Goal: Task Accomplishment & Management: Manage account settings

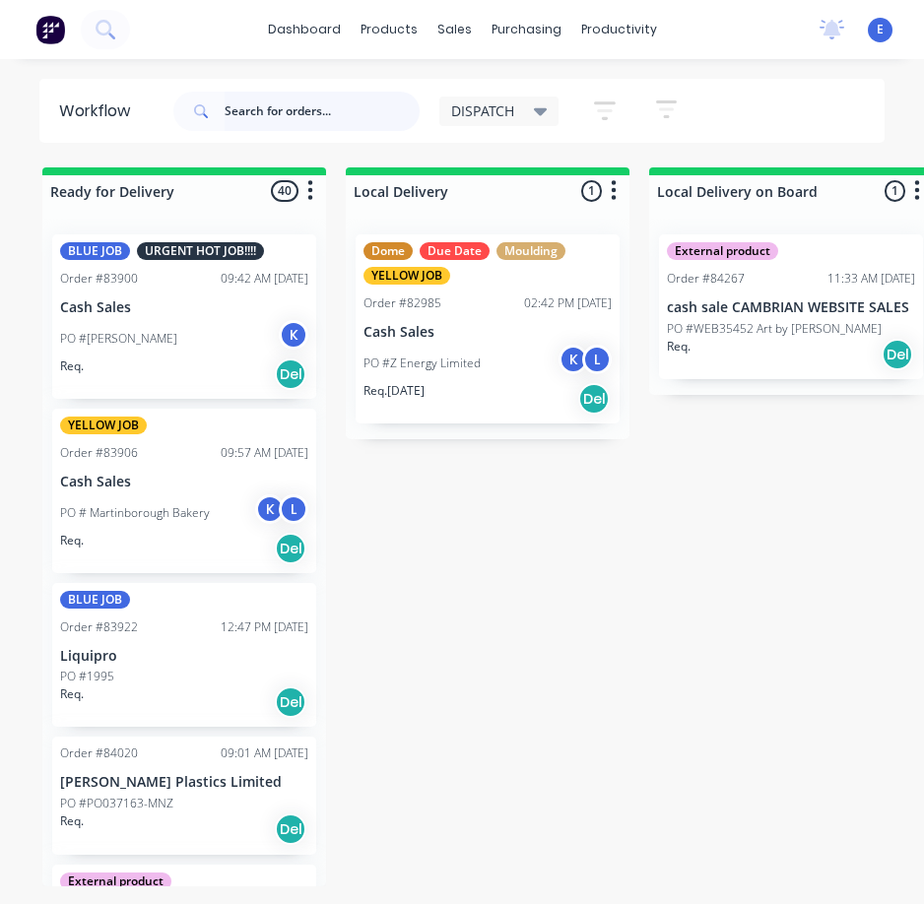
click at [270, 115] on input "text" at bounding box center [322, 111] width 195 height 39
click at [270, 114] on input "text" at bounding box center [322, 111] width 195 height 39
type input "85452"
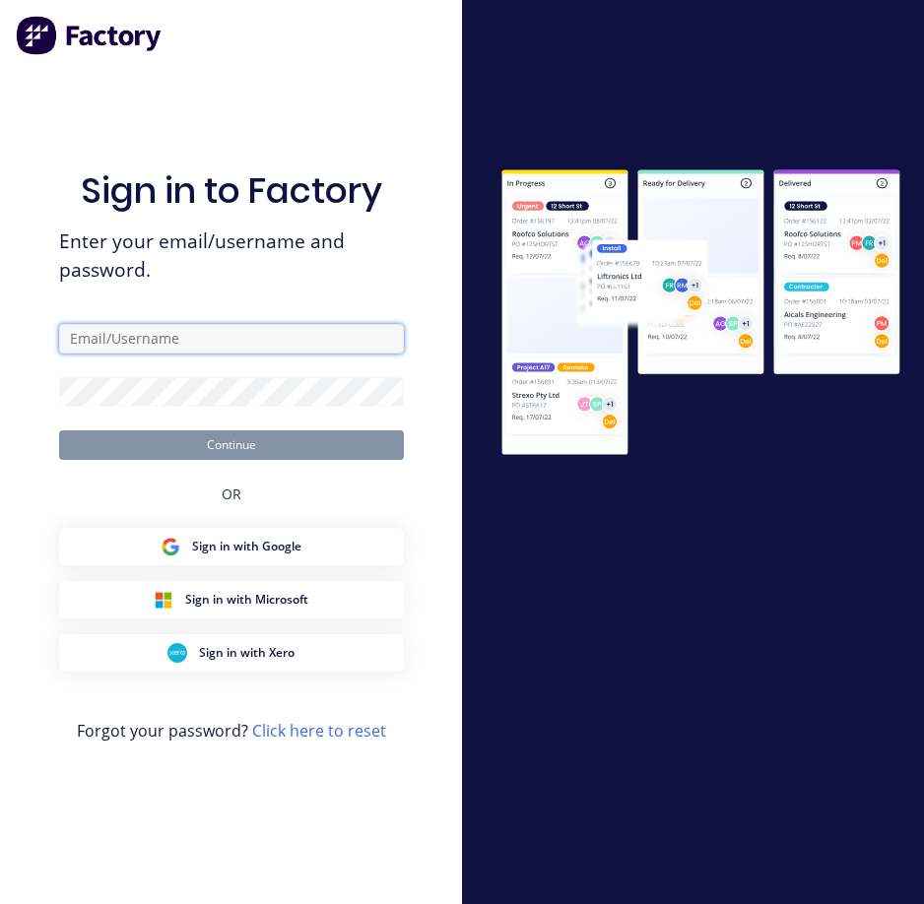
click at [243, 342] on input "text" at bounding box center [231, 339] width 345 height 30
type input "d"
type input "[EMAIL_ADDRESS][DOMAIN_NAME]"
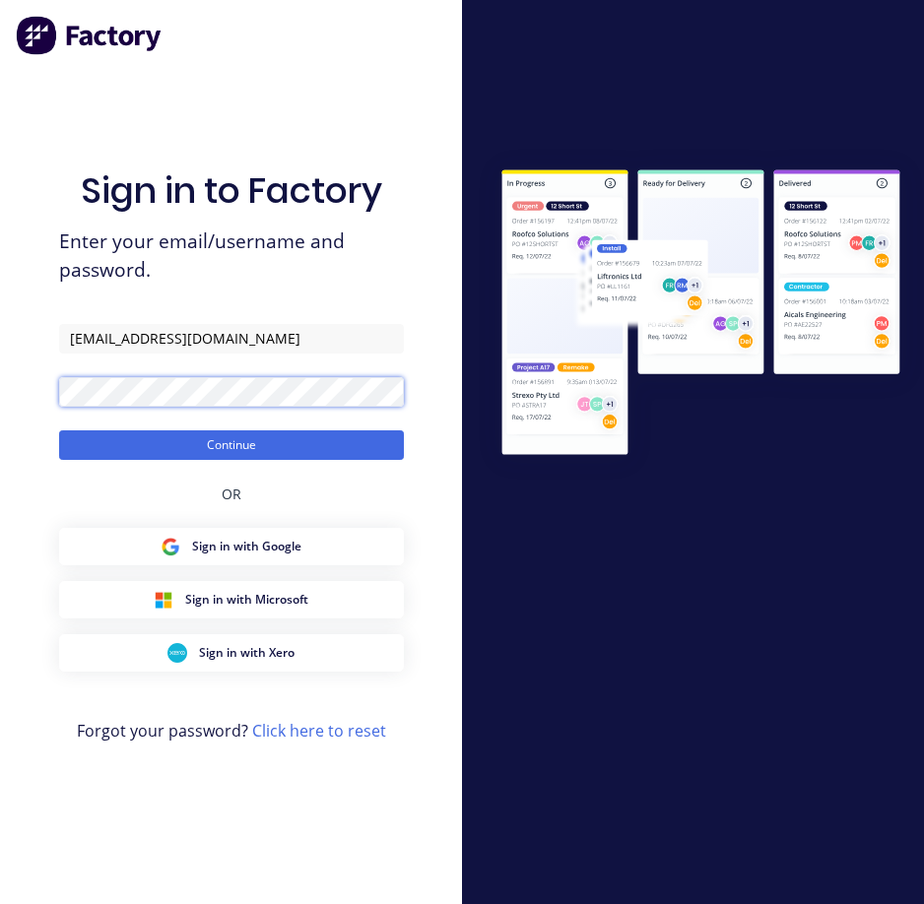
click at [59, 431] on button "Continue" at bounding box center [231, 446] width 345 height 30
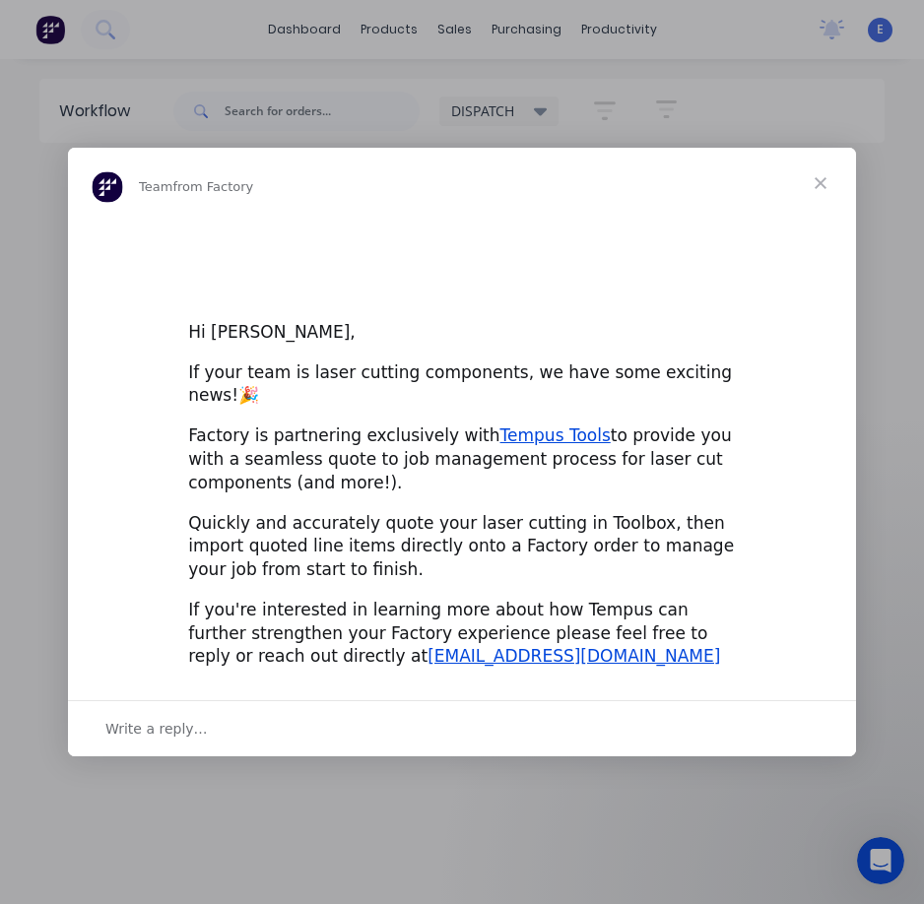
click at [331, 109] on div "Intercom messenger" at bounding box center [462, 452] width 924 height 904
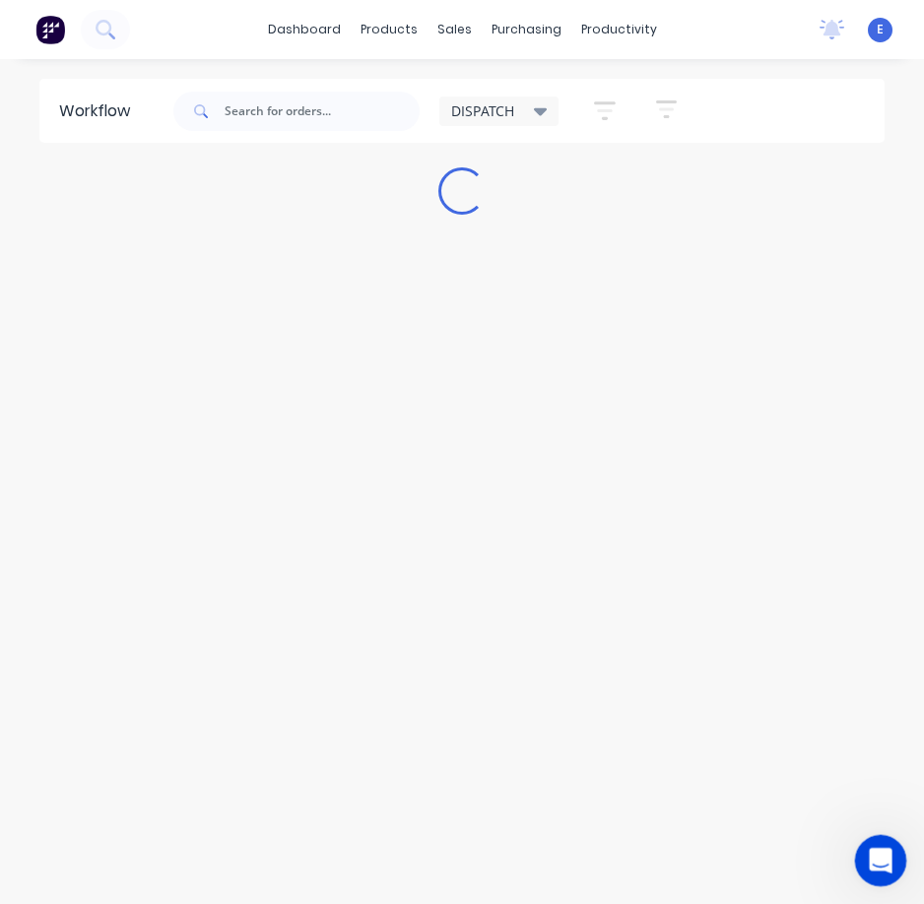
click at [884, 845] on div "Open Intercom Messenger" at bounding box center [877, 858] width 65 height 65
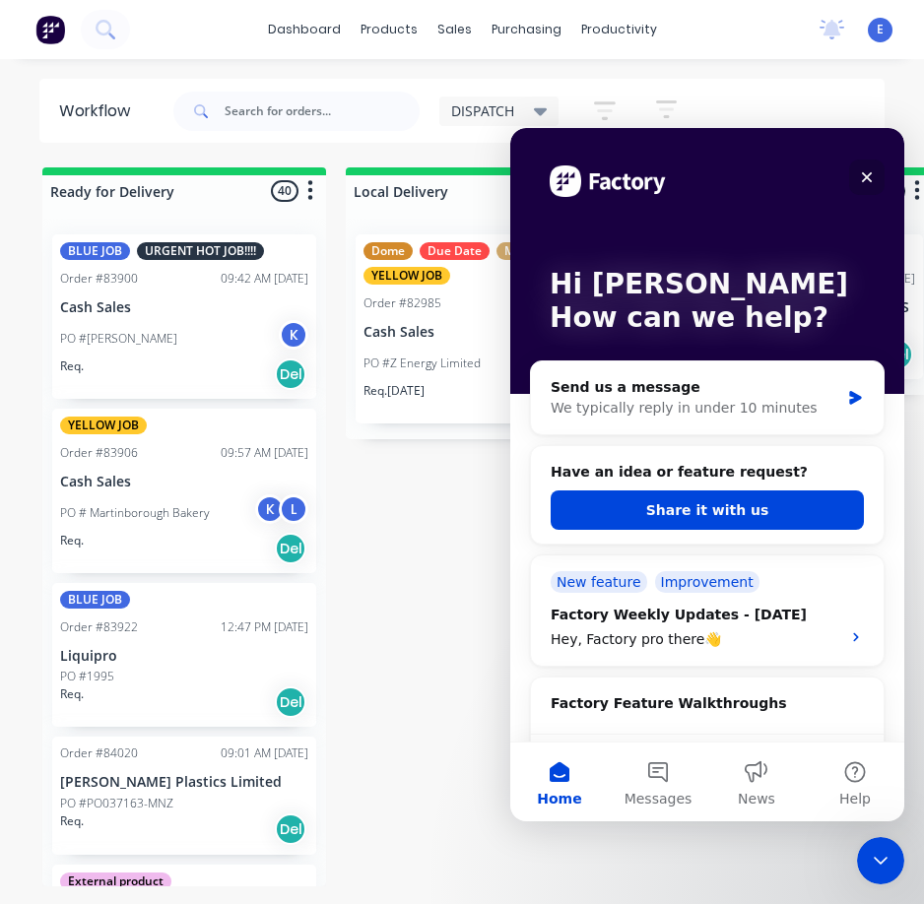
click at [873, 175] on icon "Close" at bounding box center [867, 177] width 16 height 16
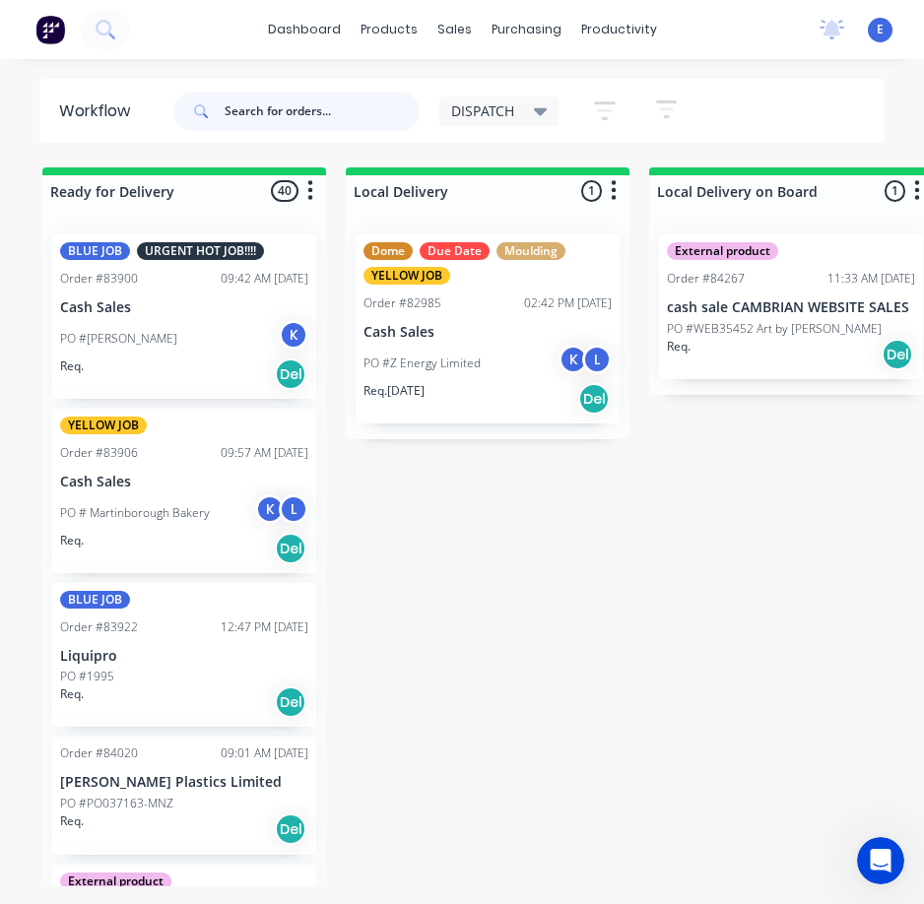
click at [295, 114] on input "text" at bounding box center [322, 111] width 195 height 39
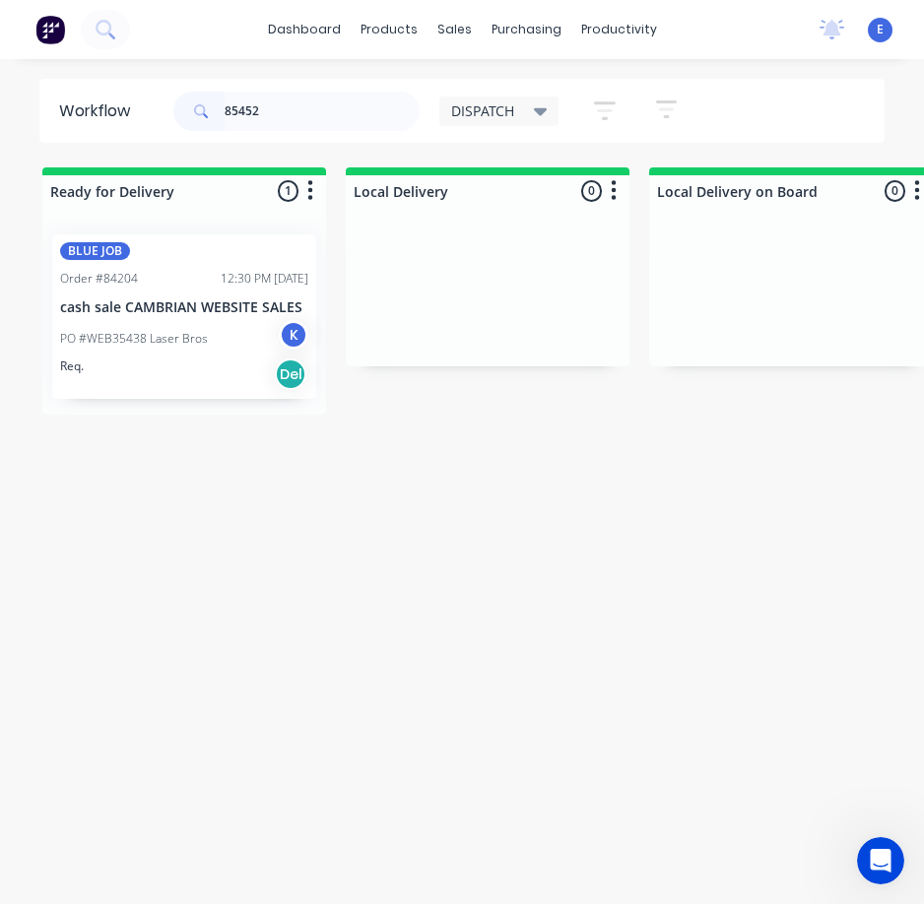
click at [221, 368] on div "Req. Del" at bounding box center [184, 374] width 248 height 33
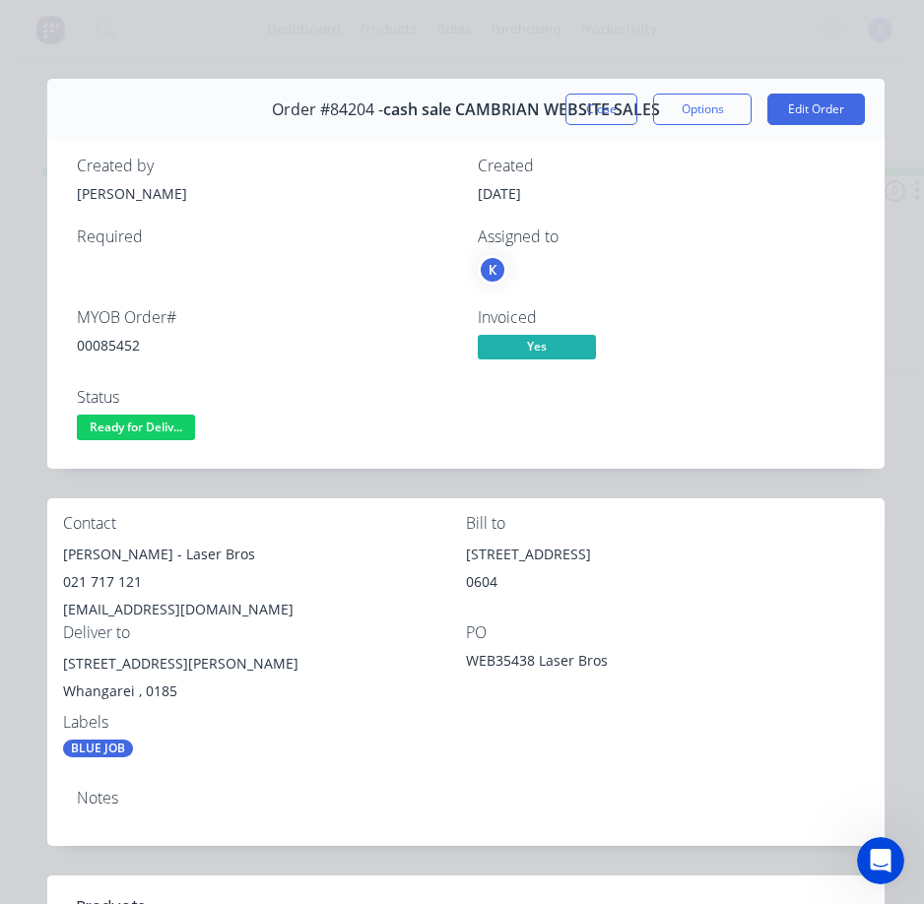
click at [119, 342] on div "00085452" at bounding box center [265, 345] width 377 height 21
copy div "00085452"
drag, startPoint x: 143, startPoint y: 561, endPoint x: 58, endPoint y: 565, distance: 84.8
click at [58, 565] on div "Contact [PERSON_NAME] - Laser Bros 021 717 121 [EMAIL_ADDRESS][DOMAIN_NAME] Bil…" at bounding box center [465, 637] width 837 height 276
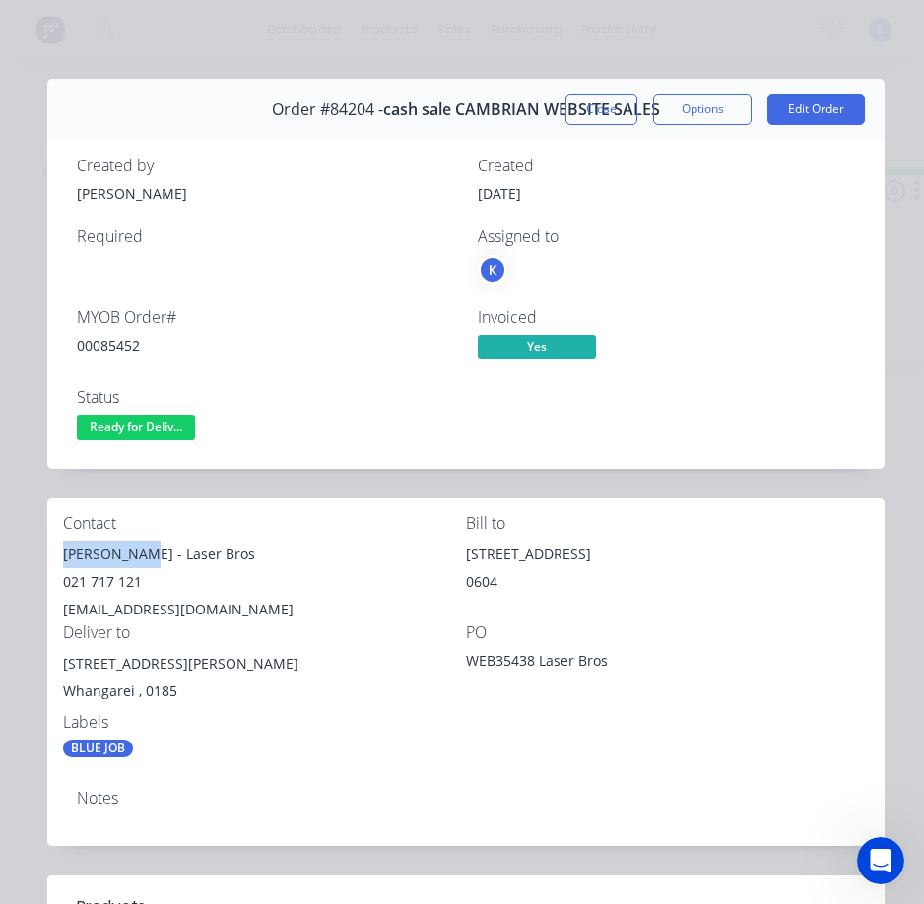
copy div "[PERSON_NAME]"
drag, startPoint x: 157, startPoint y: 552, endPoint x: 248, endPoint y: 557, distance: 91.8
click at [248, 557] on div "[PERSON_NAME] - Laser Bros" at bounding box center [264, 555] width 403 height 28
drag, startPoint x: 189, startPoint y: 569, endPoint x: 252, endPoint y: 551, distance: 65.8
click at [252, 551] on div "[PERSON_NAME] - Laser Bros" at bounding box center [264, 555] width 403 height 28
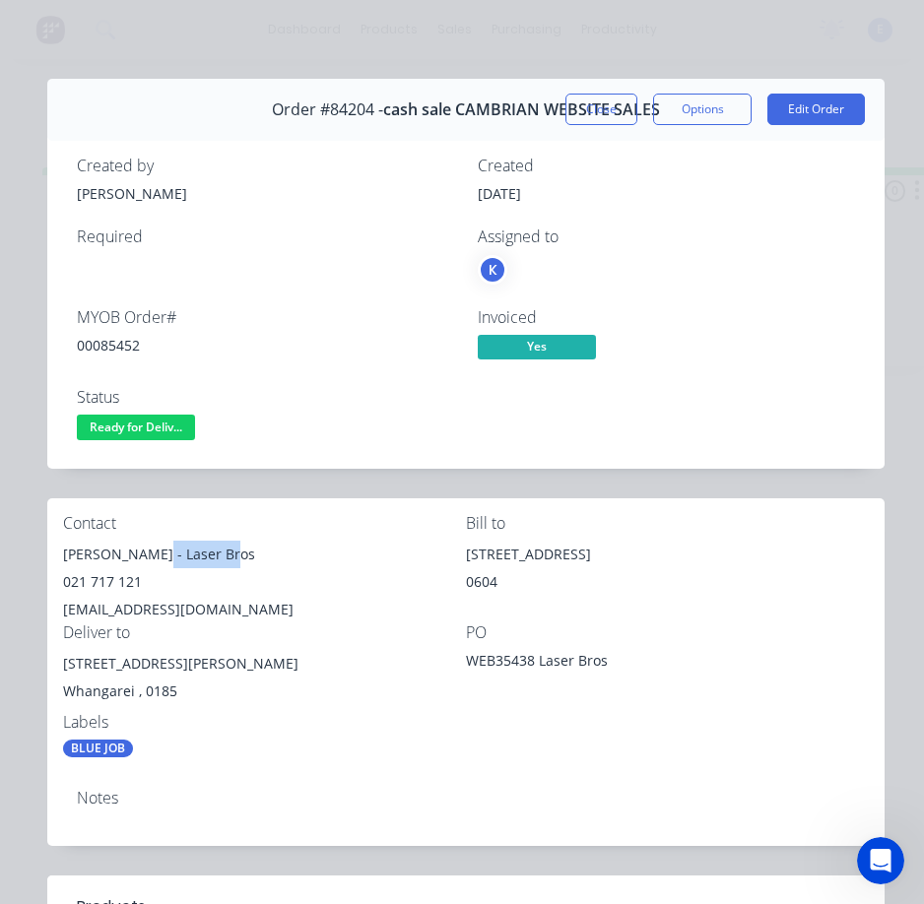
copy div "Laser Bros"
click at [94, 587] on div "021 717 121" at bounding box center [264, 583] width 403 height 28
copy div "021 717 121"
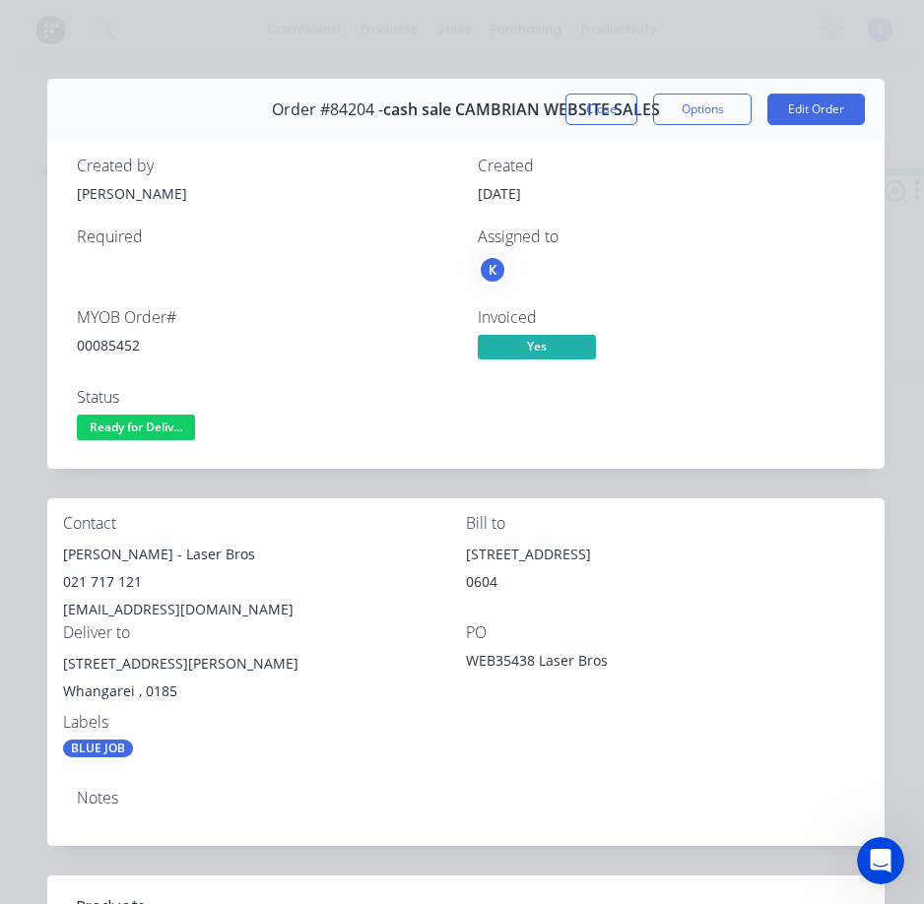
click at [152, 609] on div "[EMAIL_ADDRESS][DOMAIN_NAME]" at bounding box center [264, 610] width 403 height 28
click at [153, 609] on div "[EMAIL_ADDRESS][DOMAIN_NAME]" at bounding box center [264, 610] width 403 height 28
copy div "[EMAIL_ADDRESS][DOMAIN_NAME]"
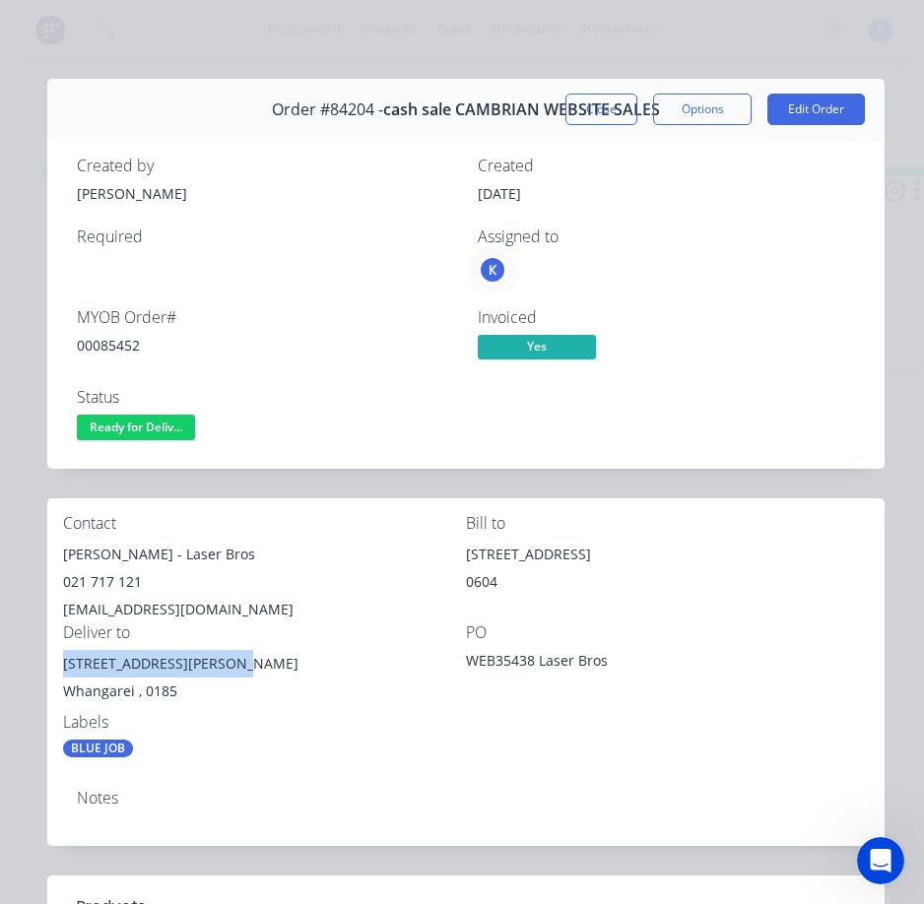
drag, startPoint x: 232, startPoint y: 665, endPoint x: 59, endPoint y: 669, distance: 172.5
click at [59, 669] on div "Contact [PERSON_NAME] - Laser Bros 021 717 121 [EMAIL_ADDRESS][DOMAIN_NAME] Bil…" at bounding box center [465, 637] width 837 height 276
copy div "[STREET_ADDRESS][PERSON_NAME]"
click at [144, 422] on span "Ready for Deliv..." at bounding box center [136, 427] width 118 height 25
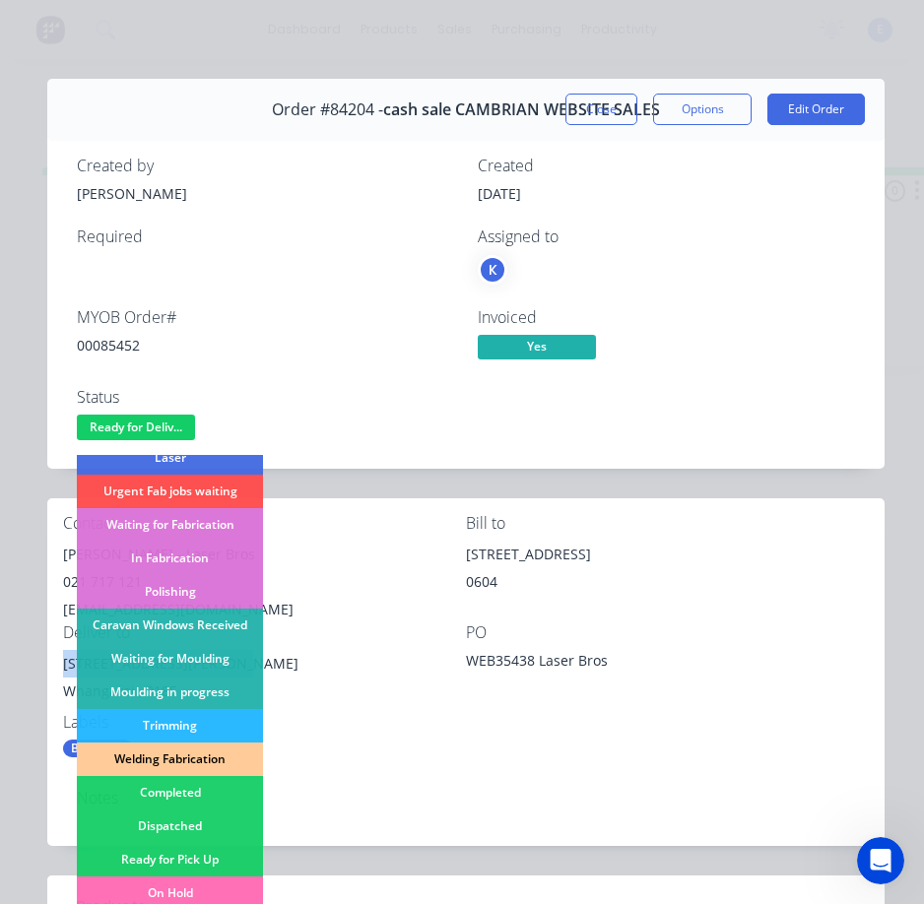
scroll to position [197, 0]
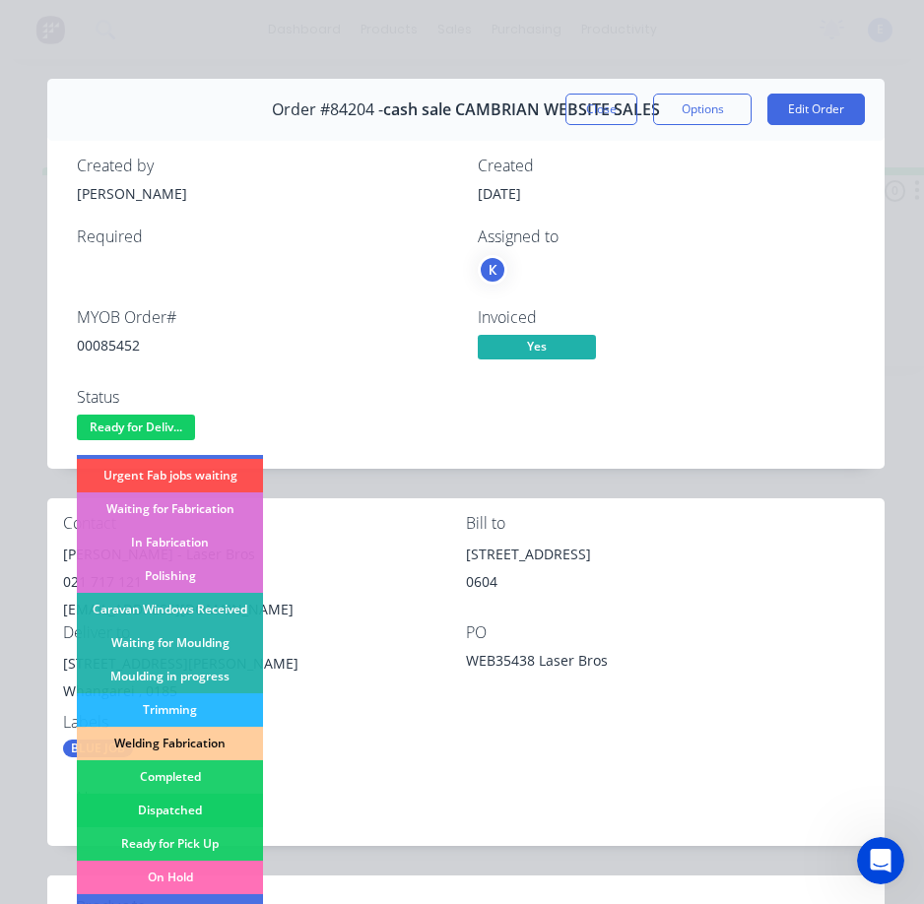
click at [189, 812] on div "Dispatched" at bounding box center [170, 810] width 186 height 33
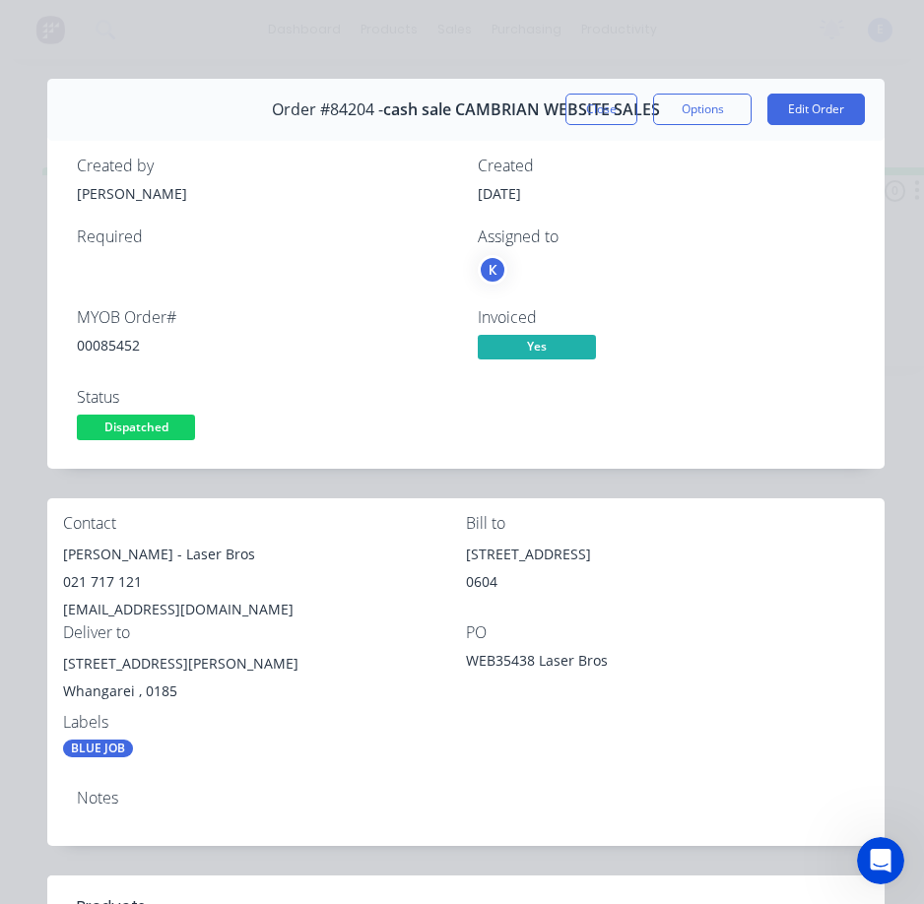
drag, startPoint x: 576, startPoint y: 106, endPoint x: 540, endPoint y: 98, distance: 37.5
click at [575, 104] on button "Close" at bounding box center [602, 110] width 72 height 32
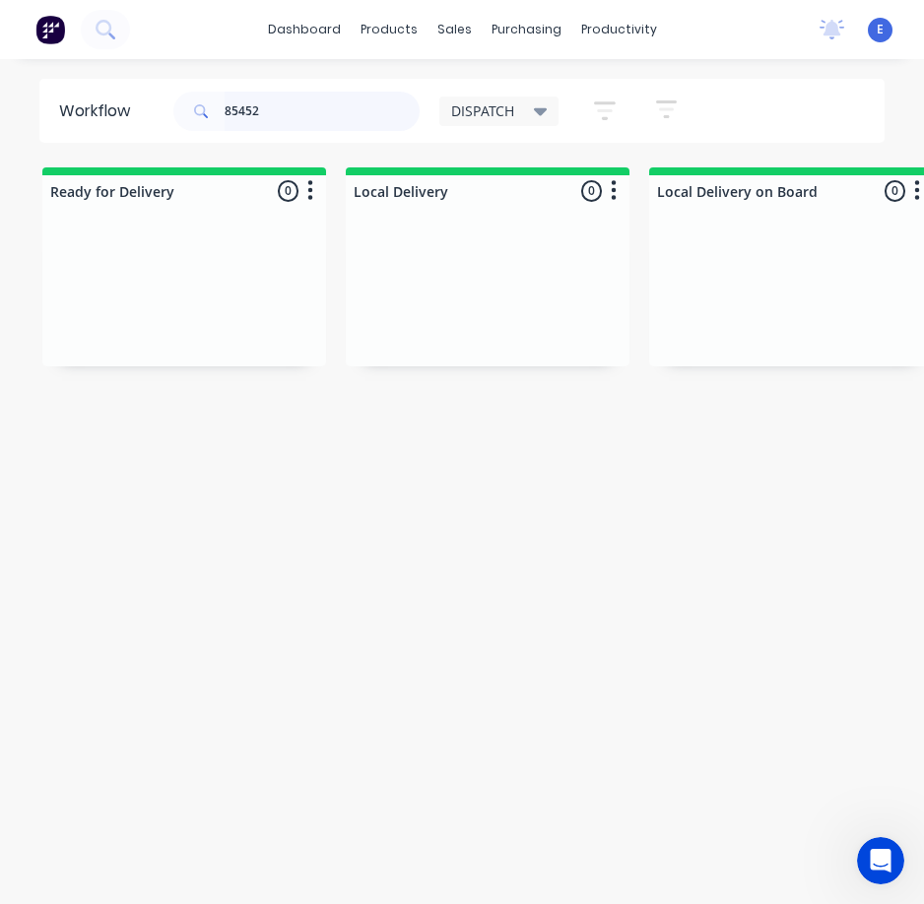
click at [295, 105] on input "85452" at bounding box center [322, 111] width 195 height 39
click at [160, 368] on div "Req. Del" at bounding box center [184, 374] width 248 height 33
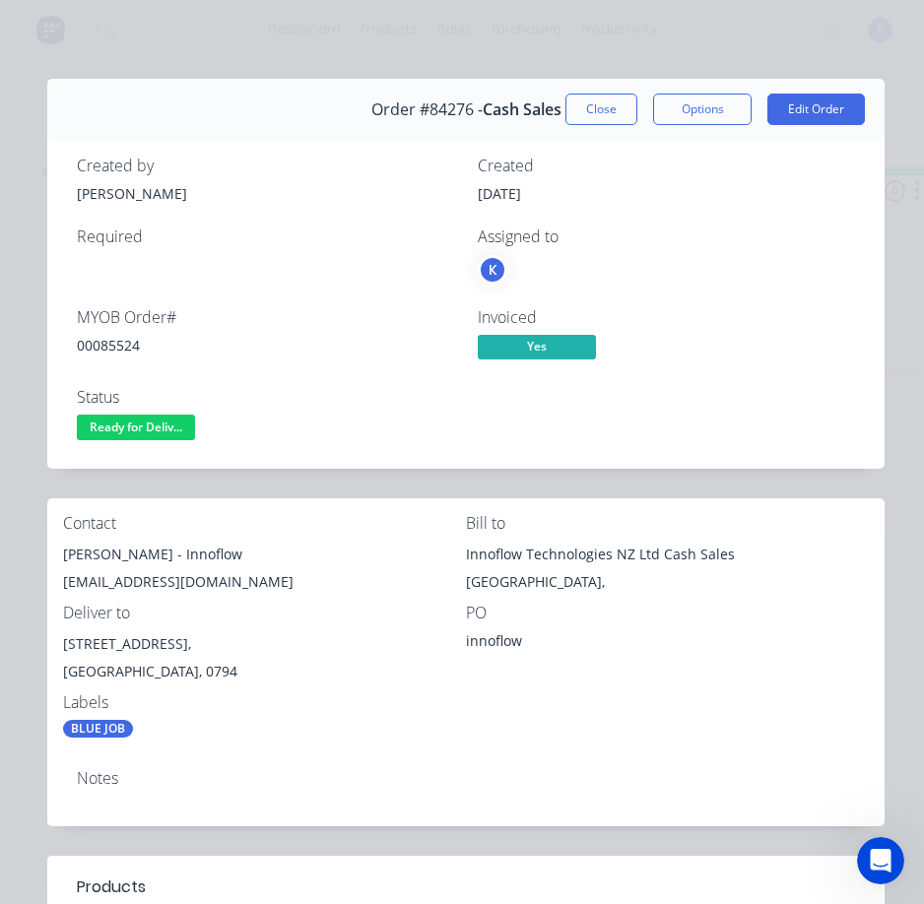
click at [115, 347] on div "00085524" at bounding box center [265, 345] width 377 height 21
copy div "00085524"
drag, startPoint x: 157, startPoint y: 555, endPoint x: 56, endPoint y: 556, distance: 100.5
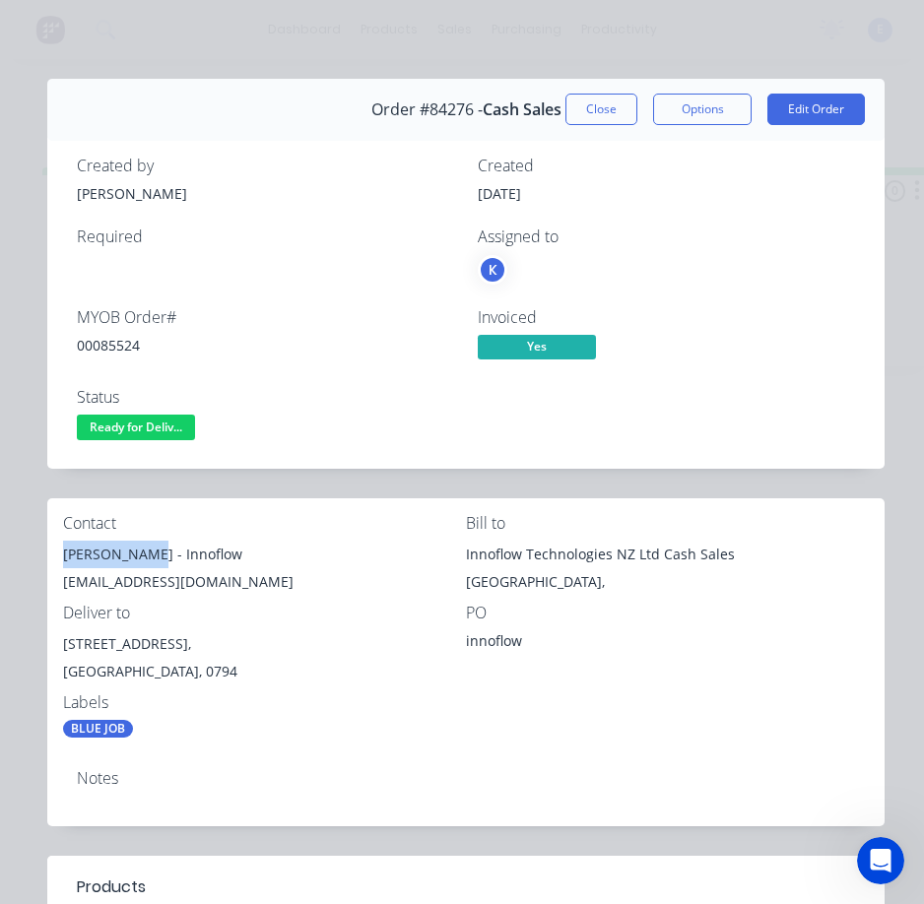
click at [56, 556] on div "Contact [PERSON_NAME] - Innoflow [EMAIL_ADDRESS][DOMAIN_NAME] Bill to Innoflow …" at bounding box center [465, 627] width 837 height 256
copy div "[PERSON_NAME]"
drag, startPoint x: 167, startPoint y: 555, endPoint x: 233, endPoint y: 549, distance: 65.3
click at [238, 550] on div "[PERSON_NAME] - Innoflow" at bounding box center [264, 555] width 403 height 28
copy div "Innoflow"
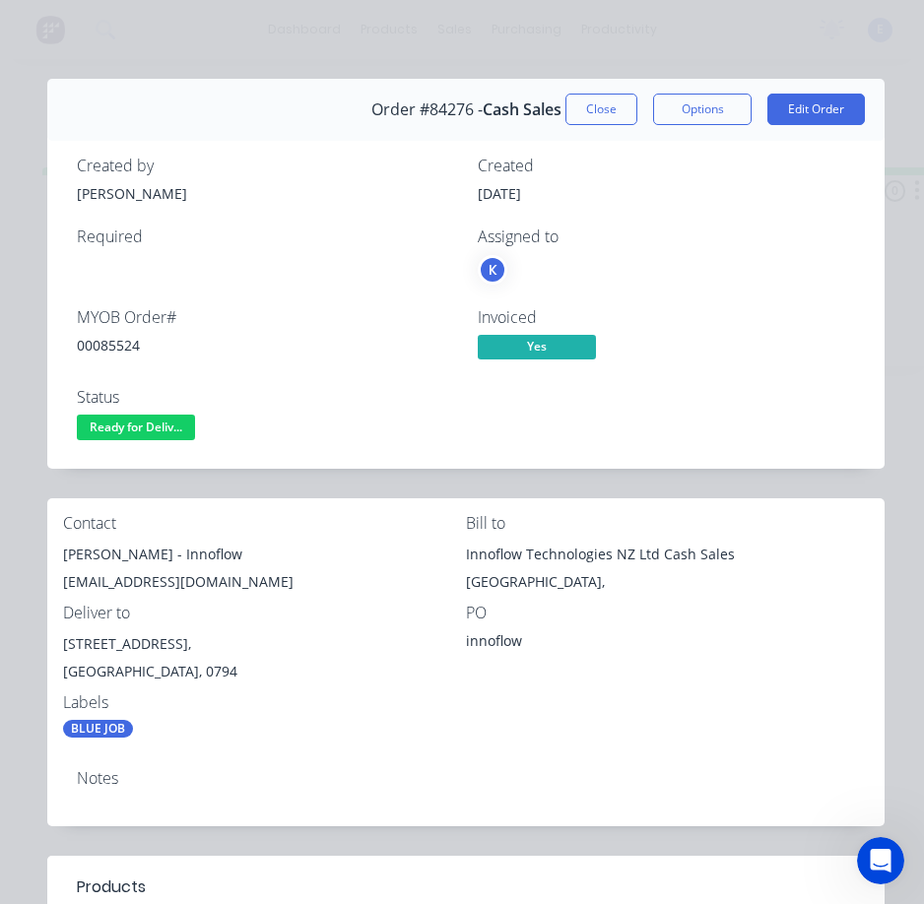
click at [116, 583] on div "[EMAIL_ADDRESS][DOMAIN_NAME]" at bounding box center [264, 583] width 403 height 28
click at [117, 583] on div "[EMAIL_ADDRESS][DOMAIN_NAME]" at bounding box center [264, 583] width 403 height 28
copy div "[EMAIL_ADDRESS][DOMAIN_NAME]"
drag, startPoint x: 180, startPoint y: 638, endPoint x: 72, endPoint y: 645, distance: 108.6
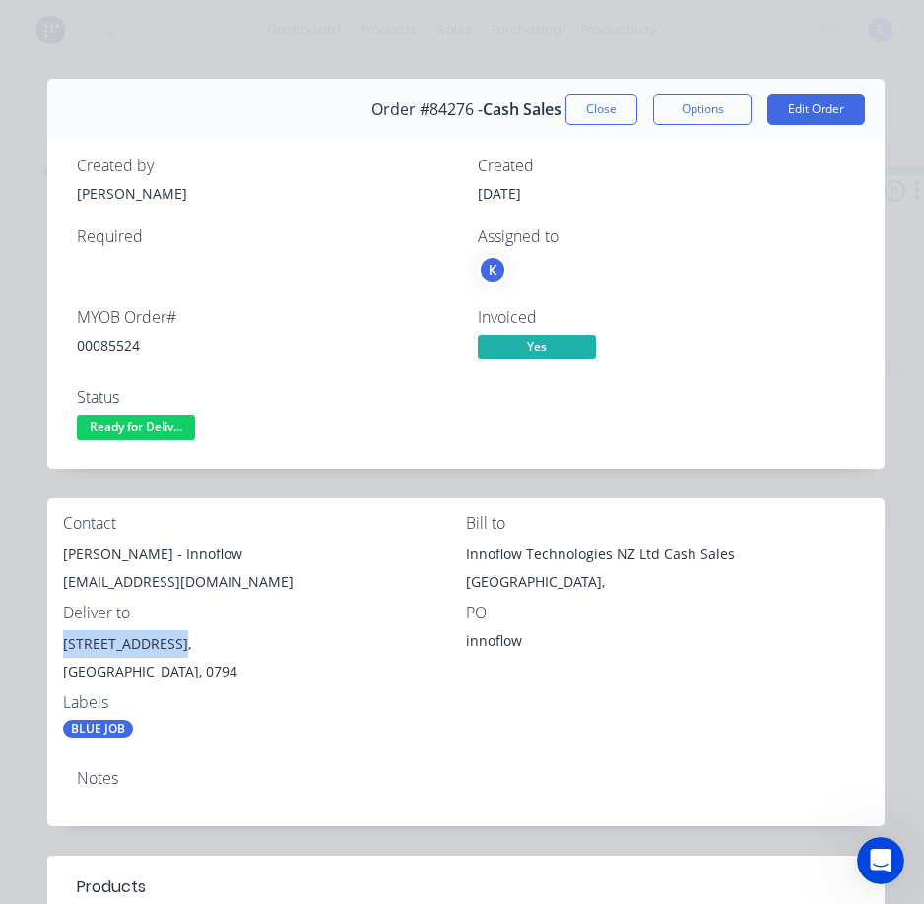
click at [61, 647] on div "Contact [PERSON_NAME] - Innoflow [EMAIL_ADDRESS][DOMAIN_NAME] Bill to Innoflow …" at bounding box center [465, 627] width 837 height 256
click at [176, 427] on span "Ready for Deliv..." at bounding box center [136, 427] width 118 height 25
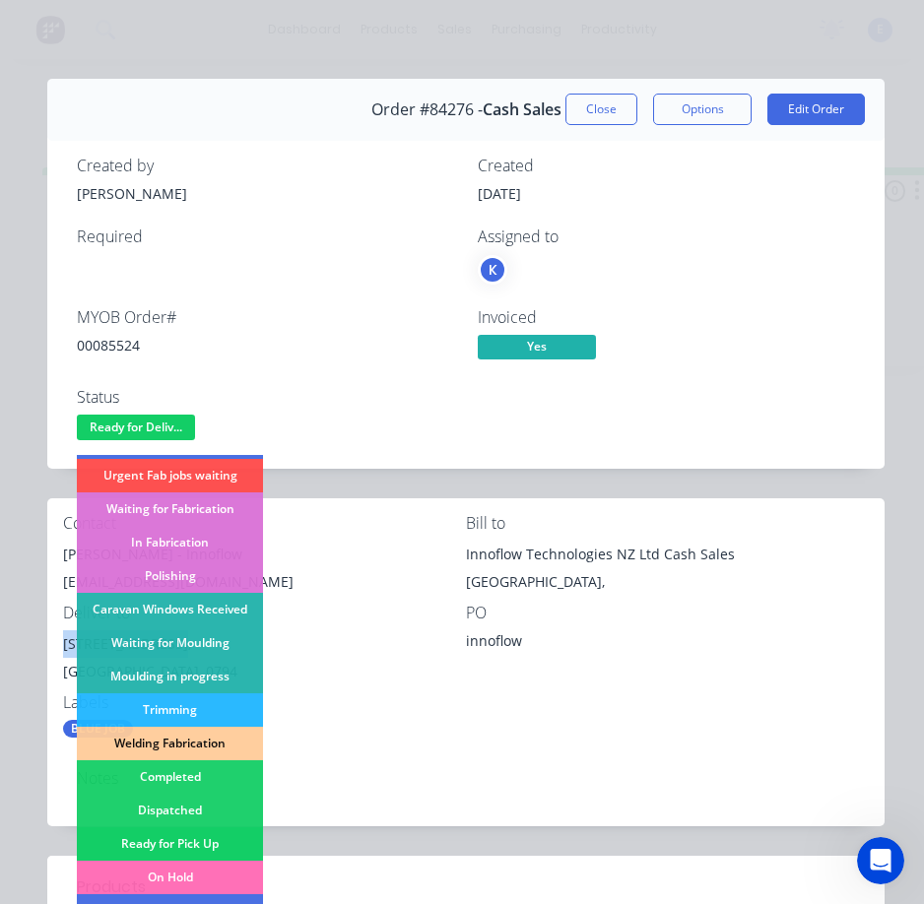
scroll to position [296, 0]
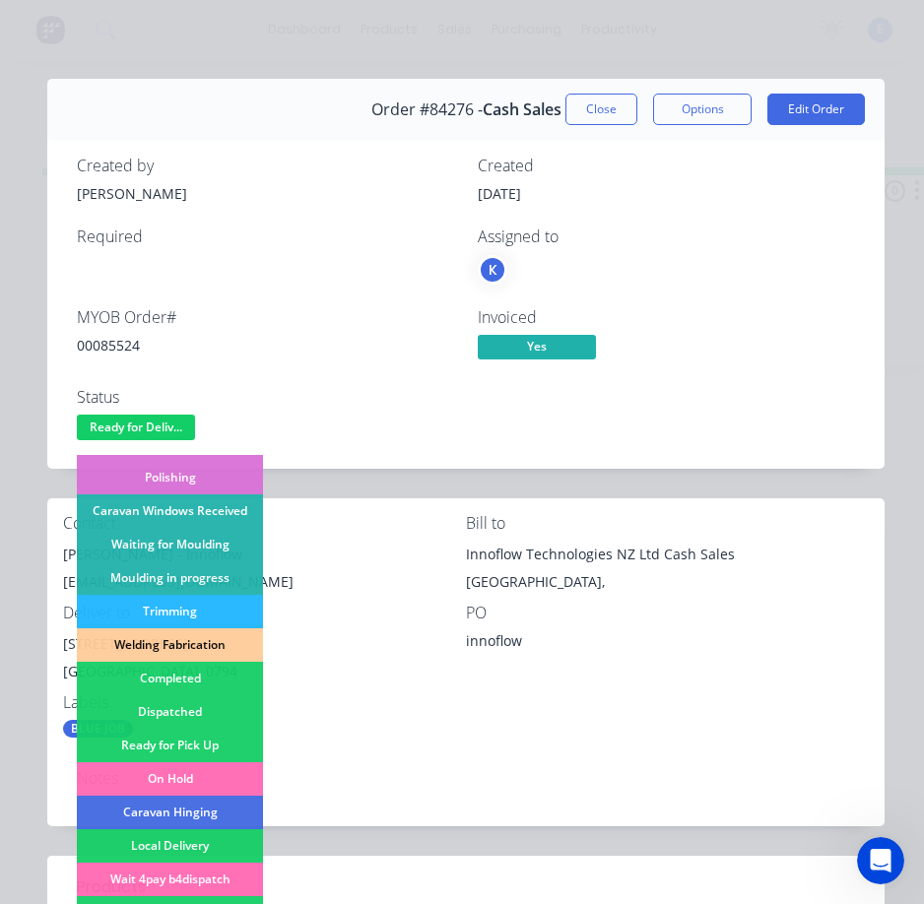
click at [198, 706] on div "Dispatched" at bounding box center [170, 712] width 186 height 33
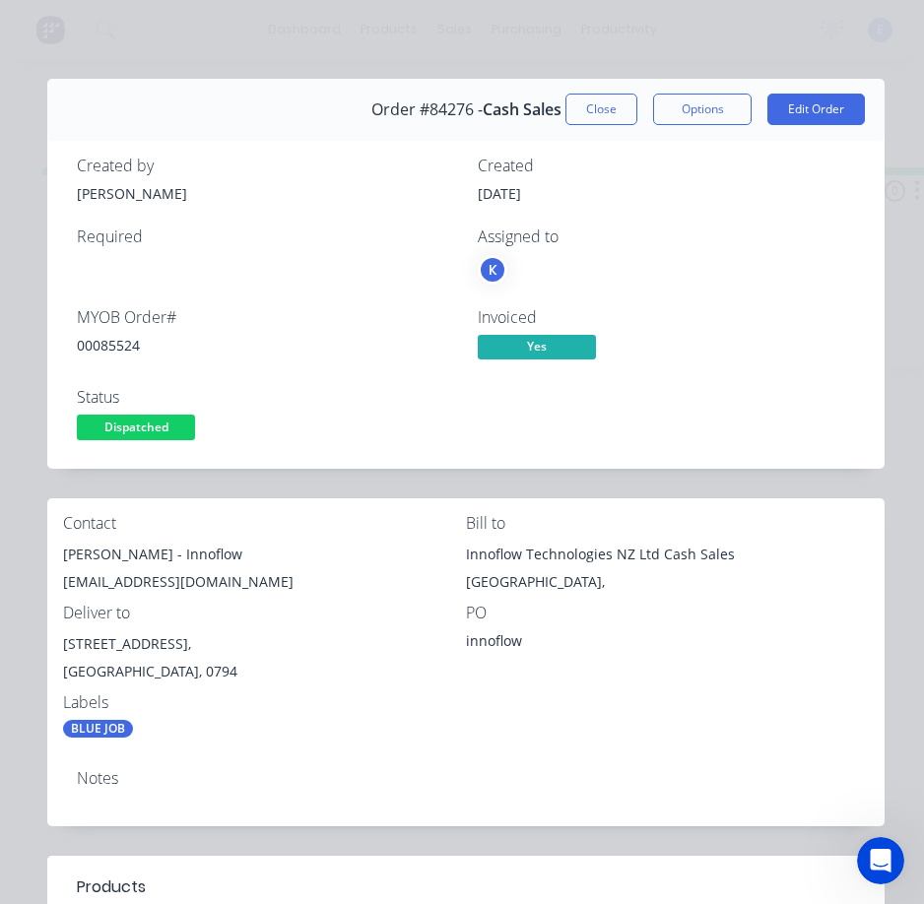
click at [568, 117] on button "Close" at bounding box center [602, 110] width 72 height 32
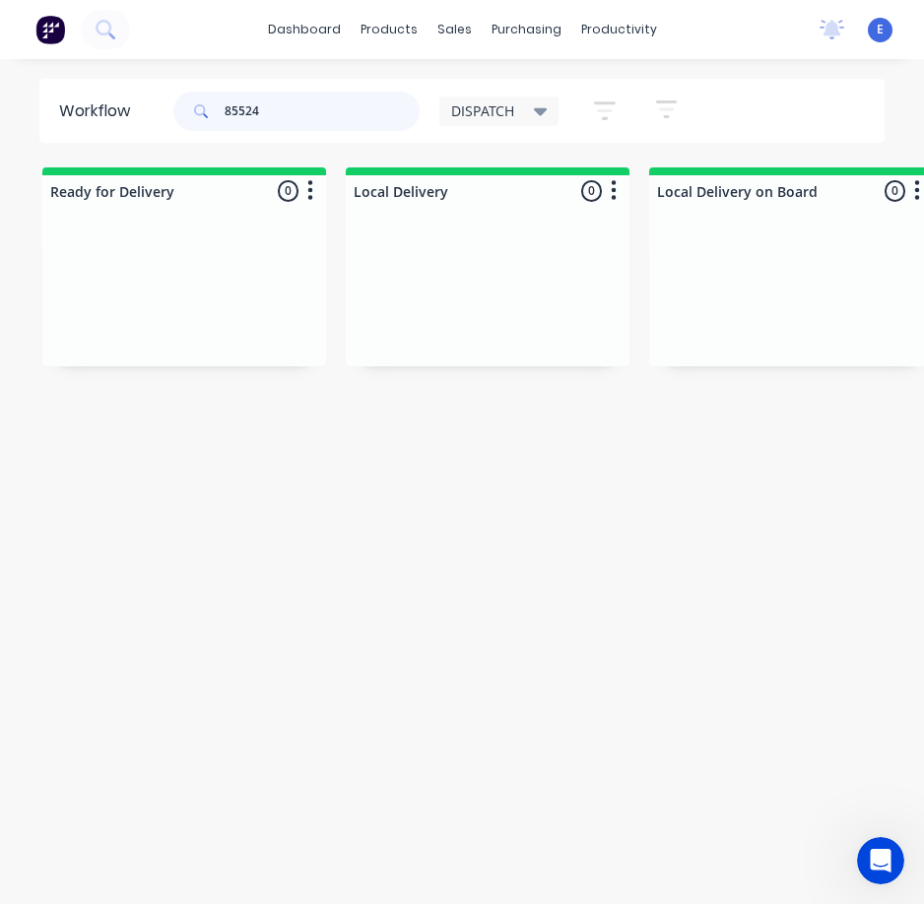
click at [303, 120] on input "85524" at bounding box center [322, 111] width 195 height 39
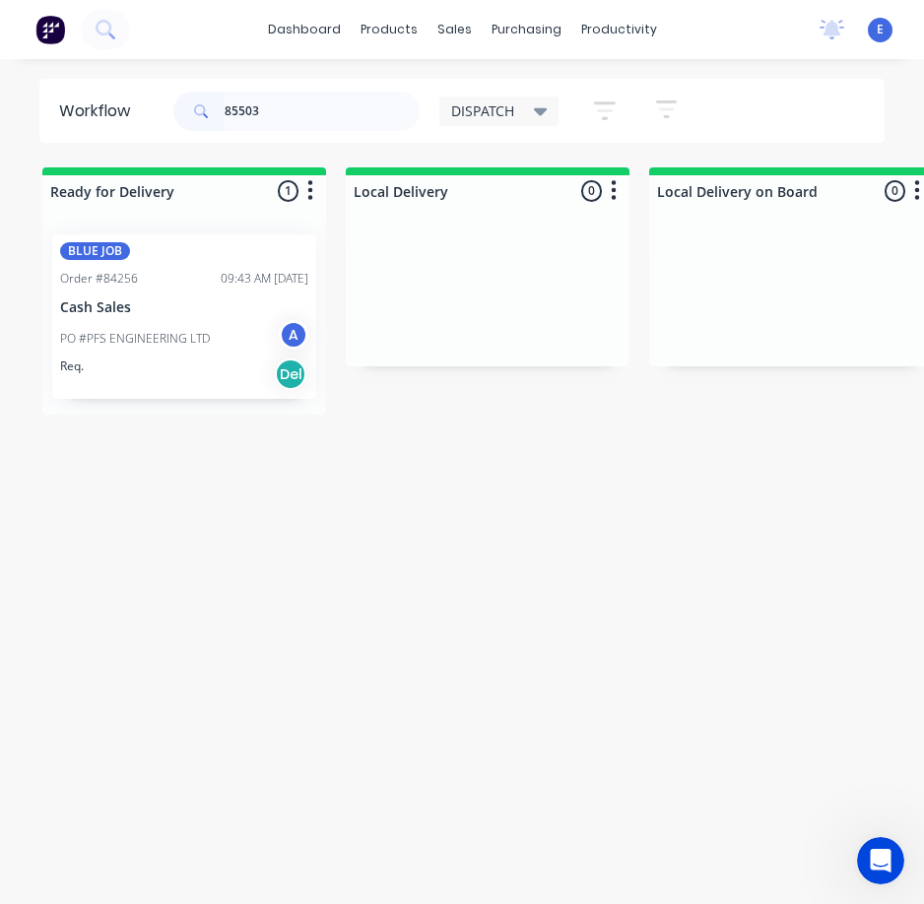
click at [207, 392] on div "BLUE JOB Order #84256 09:43 AM [DATE] Cash Sales PO #PFS ENGINEERING LTD A Req.…" at bounding box center [184, 316] width 264 height 165
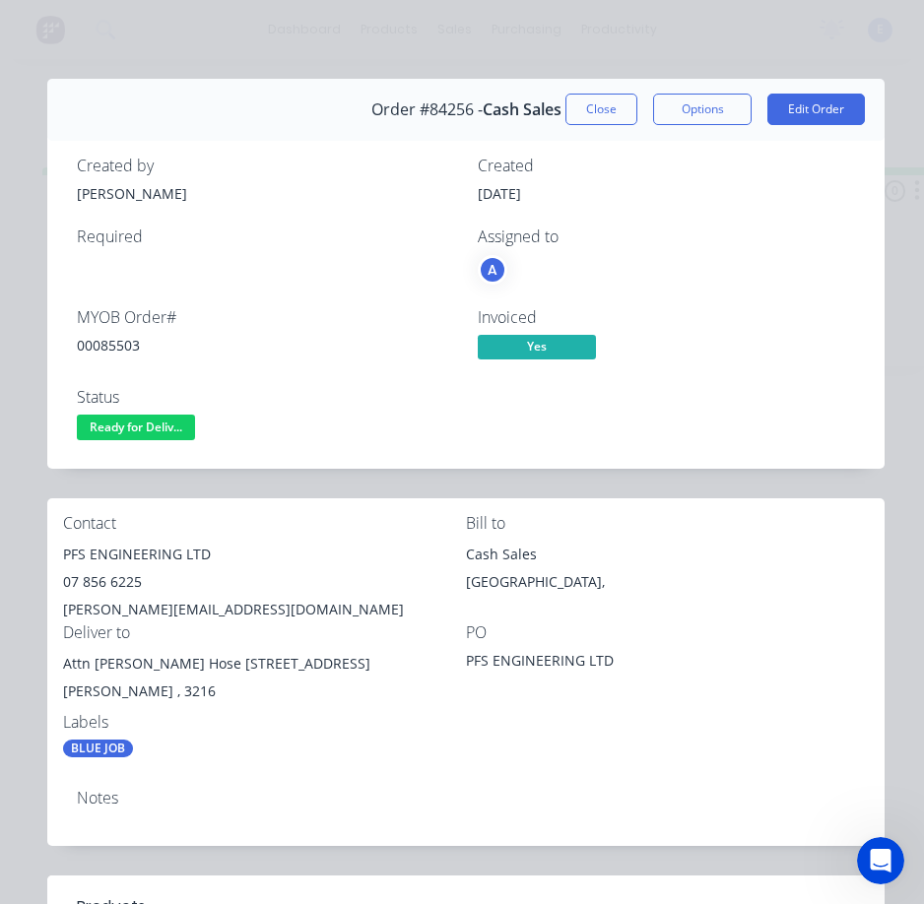
click at [121, 344] on div "00085503" at bounding box center [265, 345] width 377 height 21
click at [125, 348] on div "00085503" at bounding box center [265, 345] width 377 height 21
click at [172, 554] on div "PFS ENGINEERING LTD" at bounding box center [264, 555] width 403 height 28
click at [172, 553] on div "PFS ENGINEERING LTD" at bounding box center [264, 555] width 403 height 28
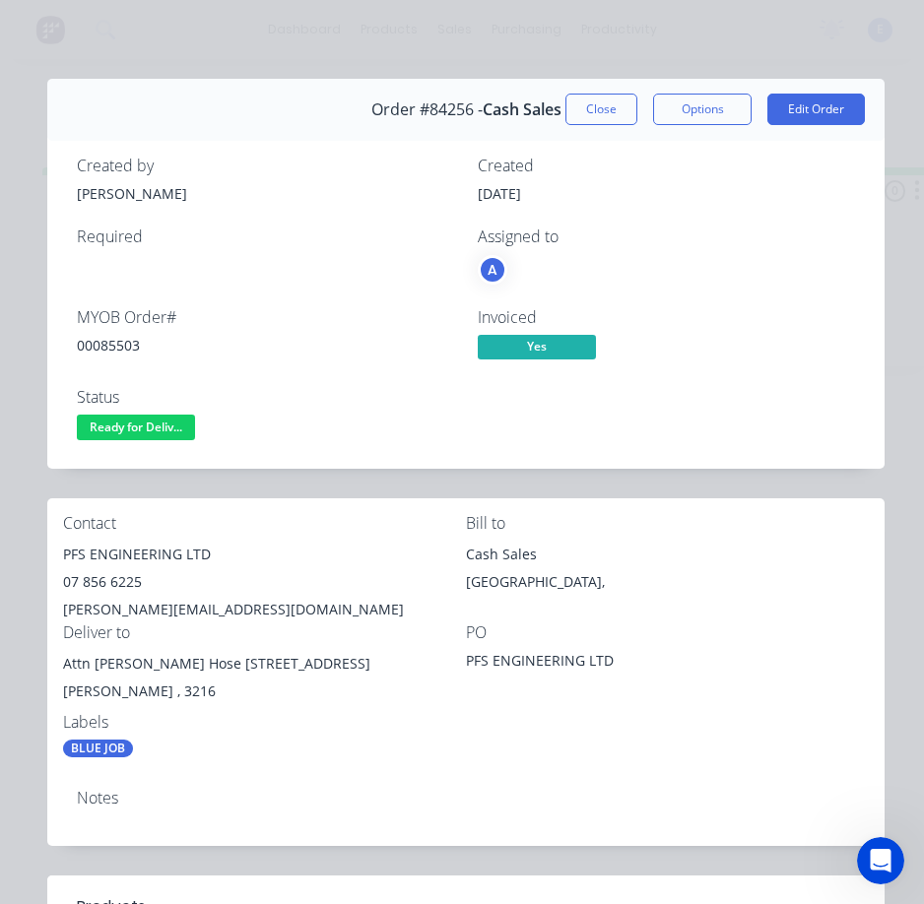
click at [127, 587] on div "07 856 6225" at bounding box center [264, 583] width 403 height 28
click at [127, 586] on div "07 856 6225" at bounding box center [264, 583] width 403 height 28
click at [127, 582] on div "07 856 6225" at bounding box center [264, 583] width 403 height 28
click at [134, 609] on div "[PERSON_NAME][EMAIL_ADDRESS][DOMAIN_NAME]" at bounding box center [264, 610] width 403 height 28
click at [135, 609] on div "[PERSON_NAME][EMAIL_ADDRESS][DOMAIN_NAME]" at bounding box center [264, 610] width 403 height 28
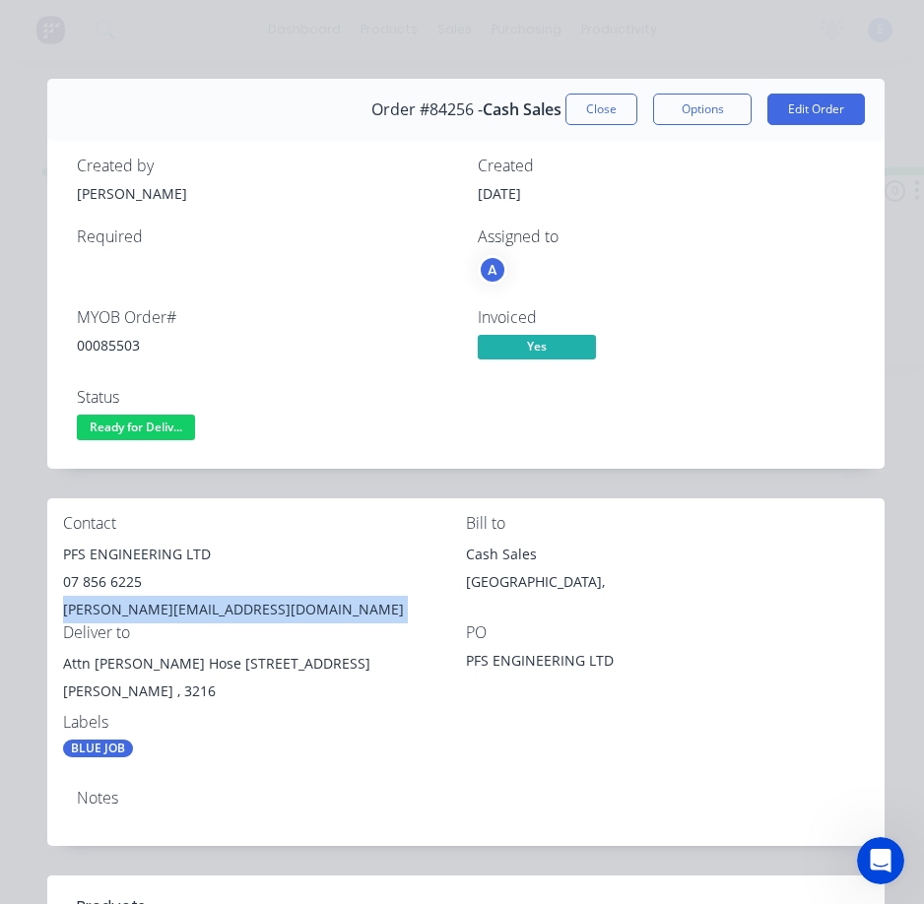
click at [135, 609] on div "[PERSON_NAME][EMAIL_ADDRESS][DOMAIN_NAME]" at bounding box center [264, 610] width 403 height 28
click at [135, 608] on div "[PERSON_NAME][EMAIL_ADDRESS][DOMAIN_NAME]" at bounding box center [264, 610] width 403 height 28
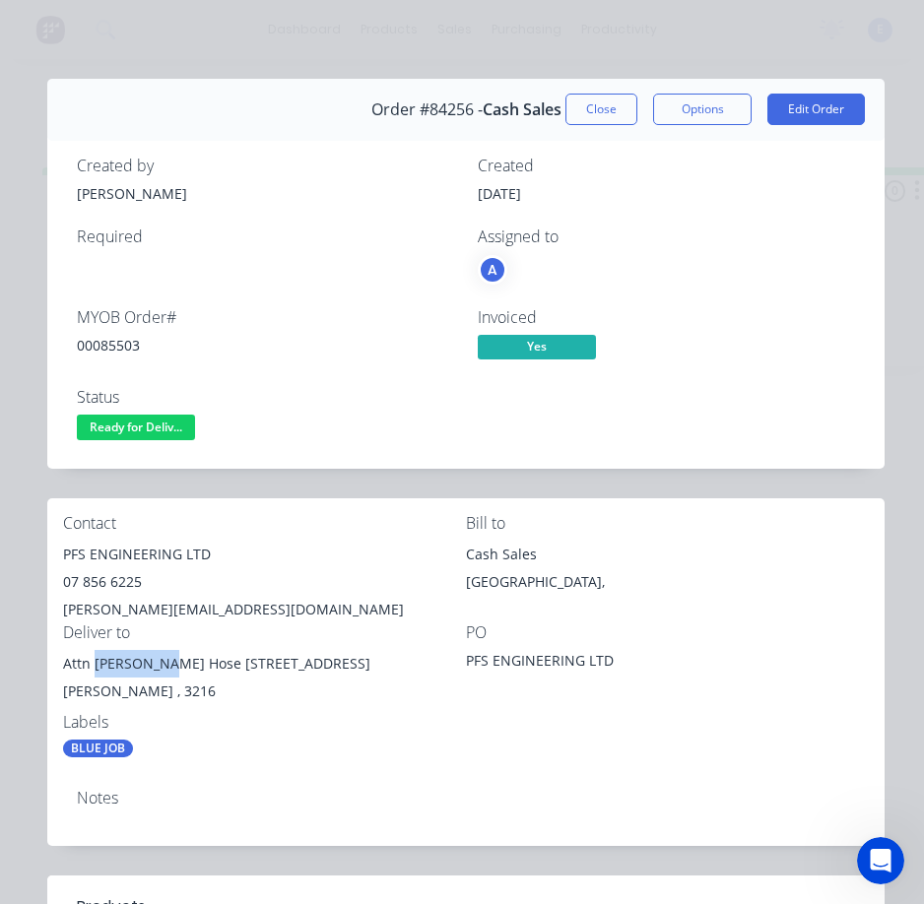
drag, startPoint x: 141, startPoint y: 668, endPoint x: 94, endPoint y: 668, distance: 47.3
click at [94, 668] on div "Attn [PERSON_NAME] Hose [STREET_ADDRESS]" at bounding box center [264, 664] width 403 height 28
drag, startPoint x: 179, startPoint y: 668, endPoint x: 283, endPoint y: 669, distance: 103.5
click at [284, 669] on div "Attn [PERSON_NAME] Hose [STREET_ADDRESS]" at bounding box center [264, 664] width 403 height 28
click at [203, 696] on div "[PERSON_NAME] , 3216" at bounding box center [264, 692] width 403 height 28
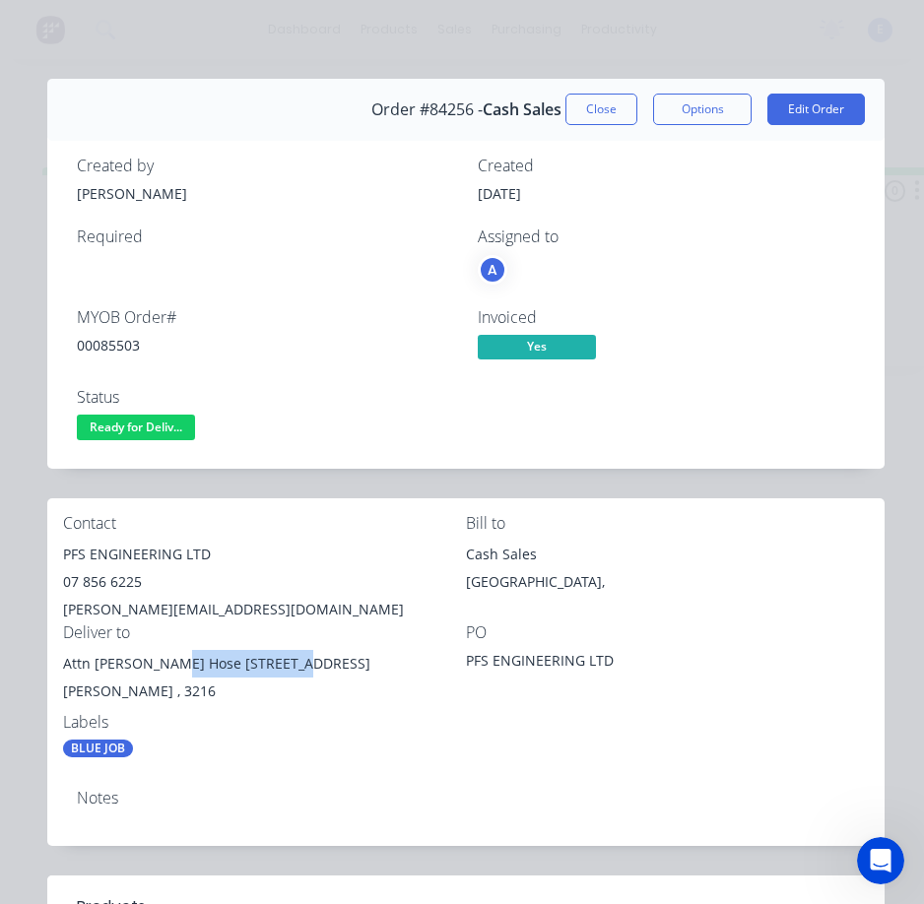
drag, startPoint x: 174, startPoint y: 664, endPoint x: 262, endPoint y: 660, distance: 87.8
click at [290, 674] on div "Attn [PERSON_NAME] Hose [STREET_ADDRESS]" at bounding box center [264, 664] width 403 height 28
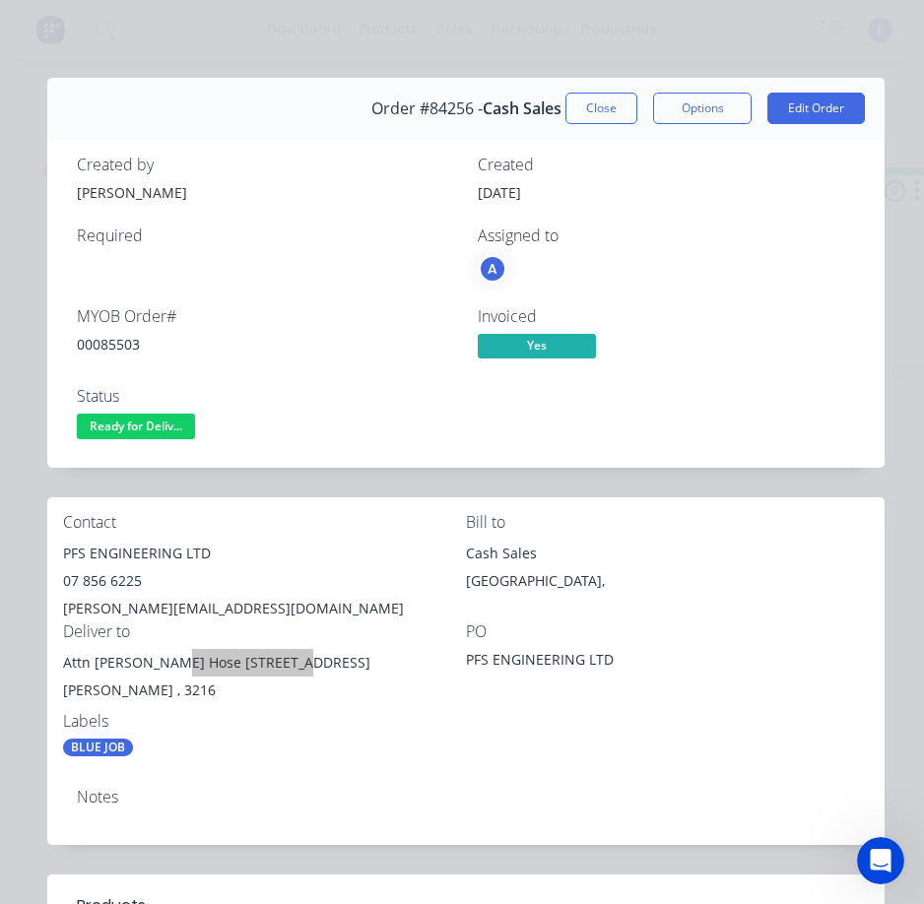
scroll to position [0, 0]
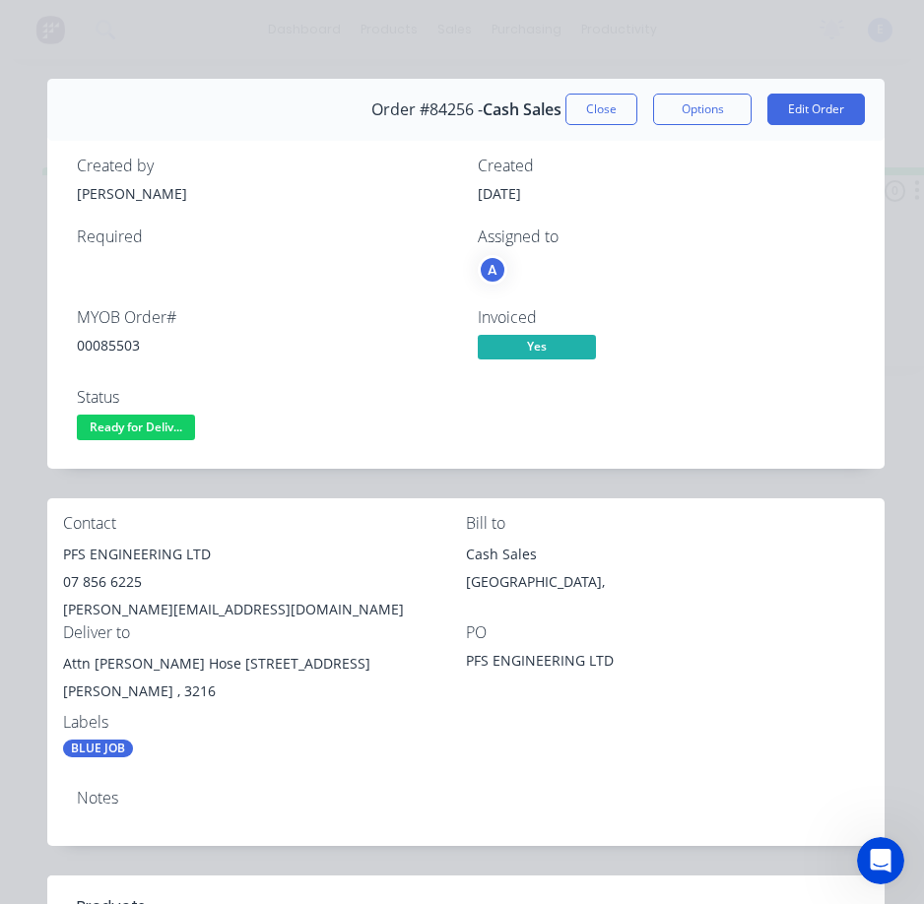
click at [353, 563] on div "PFS ENGINEERING LTD" at bounding box center [264, 555] width 403 height 28
click at [121, 417] on span "Ready for Deliv..." at bounding box center [136, 427] width 118 height 25
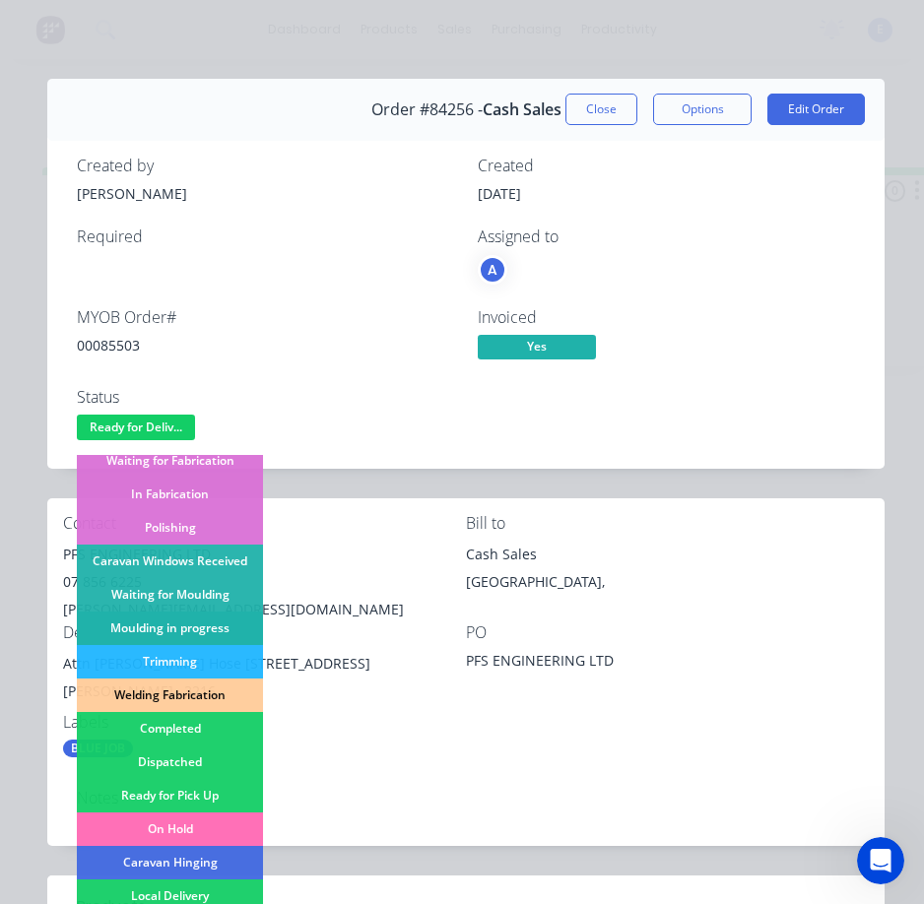
scroll to position [296, 0]
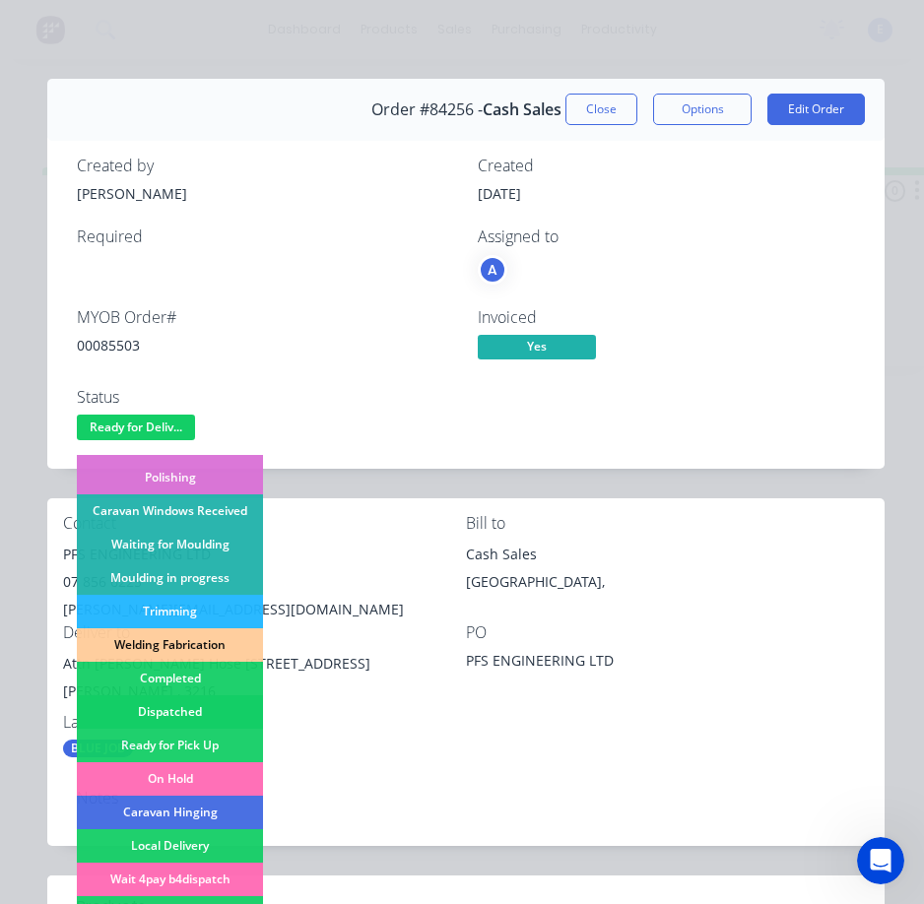
click at [180, 708] on div "Dispatched" at bounding box center [170, 712] width 186 height 33
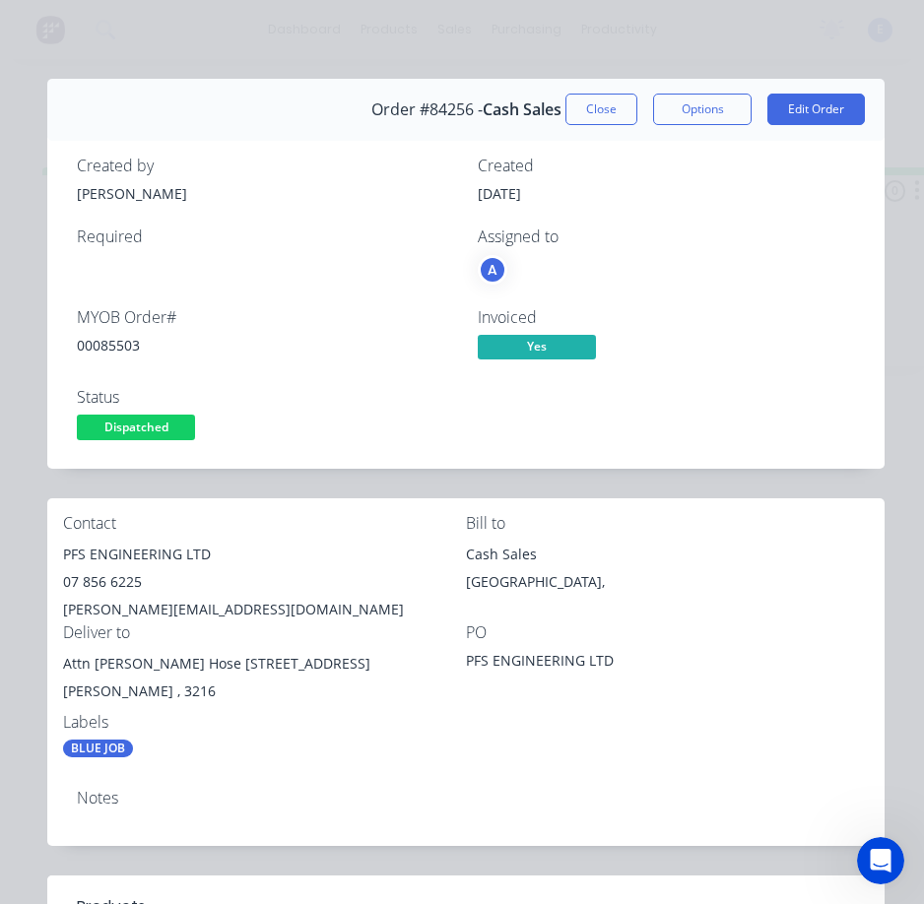
click at [589, 99] on button "Close" at bounding box center [602, 110] width 72 height 32
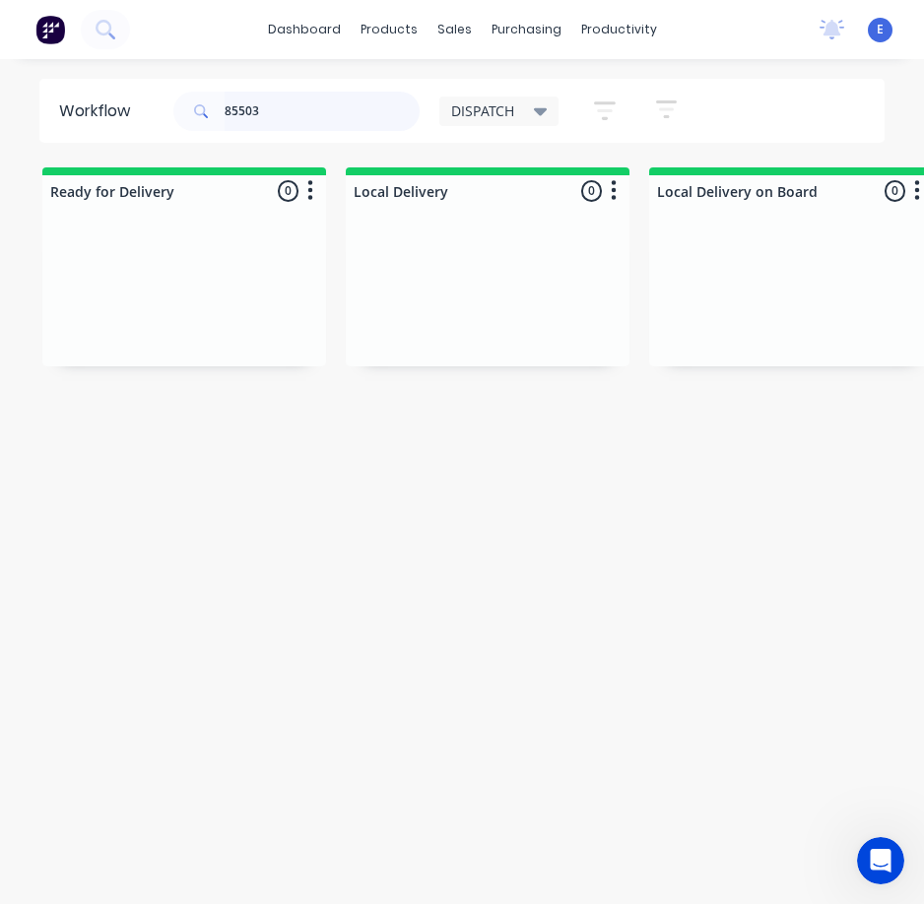
click at [293, 109] on input "85503" at bounding box center [322, 111] width 195 height 39
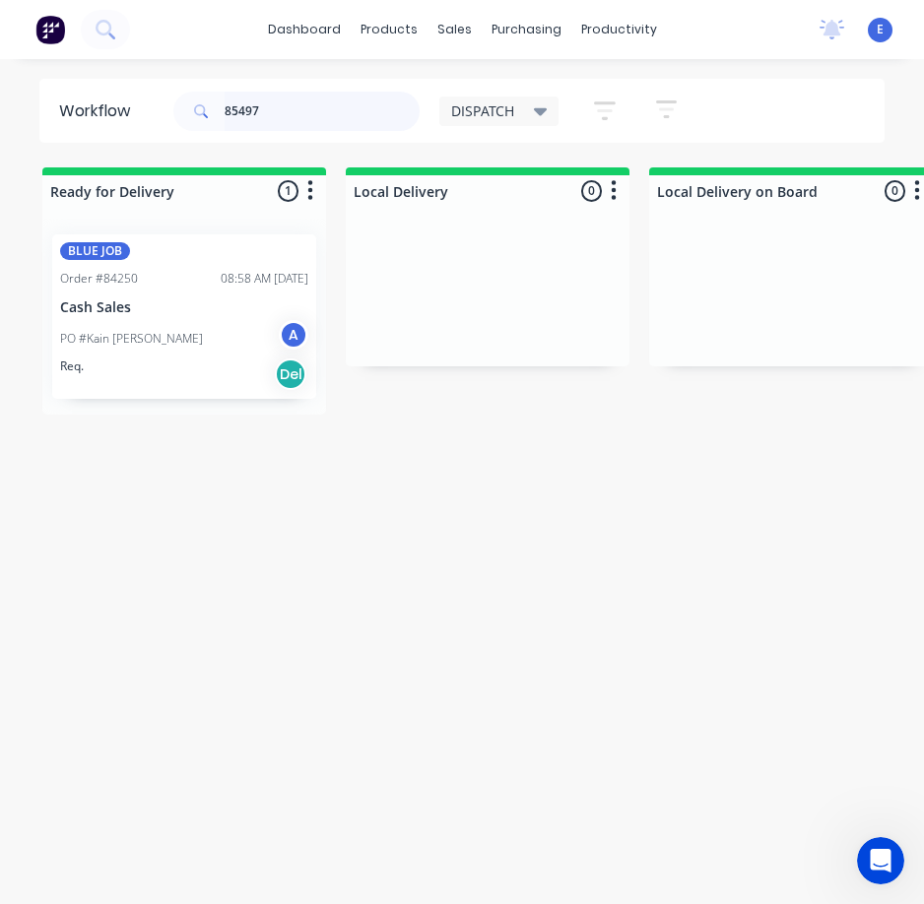
type input "85497"
click at [227, 373] on div "Req. Del" at bounding box center [184, 374] width 248 height 33
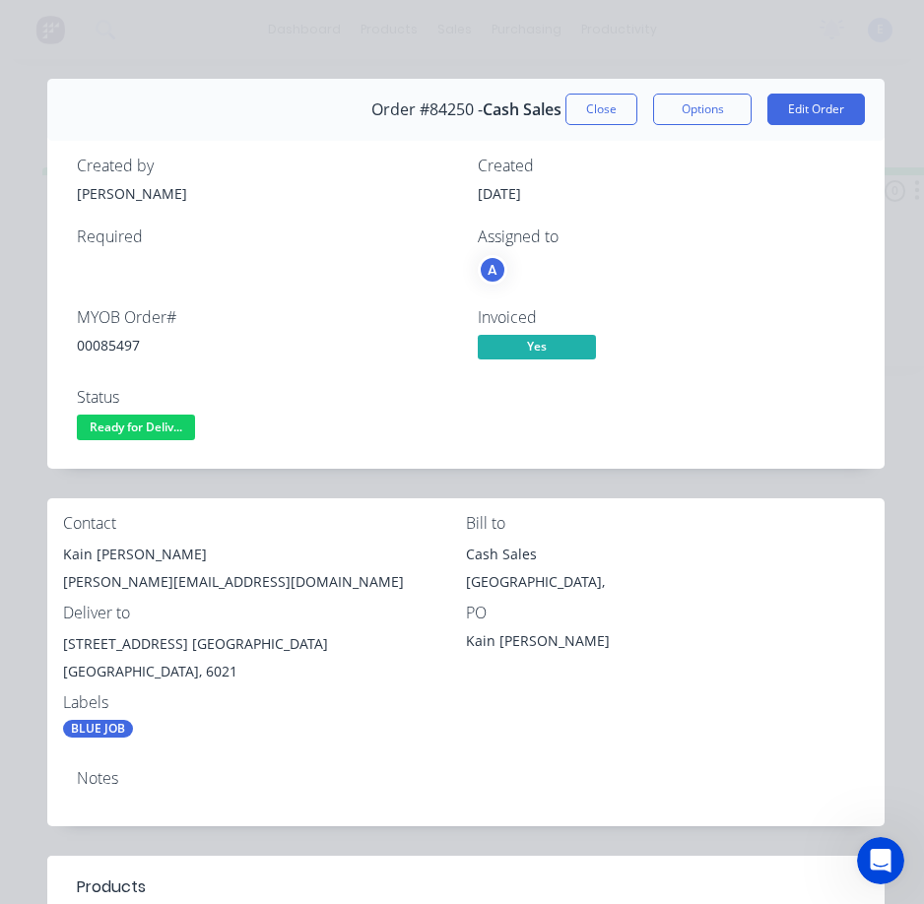
click at [119, 340] on div "00085497" at bounding box center [265, 345] width 377 height 21
click at [119, 338] on div "00085497" at bounding box center [265, 345] width 377 height 21
drag, startPoint x: 119, startPoint y: 338, endPoint x: 108, endPoint y: 339, distance: 10.9
click at [108, 339] on div "00085497" at bounding box center [265, 345] width 377 height 21
click at [108, 340] on div "00085497" at bounding box center [265, 345] width 377 height 21
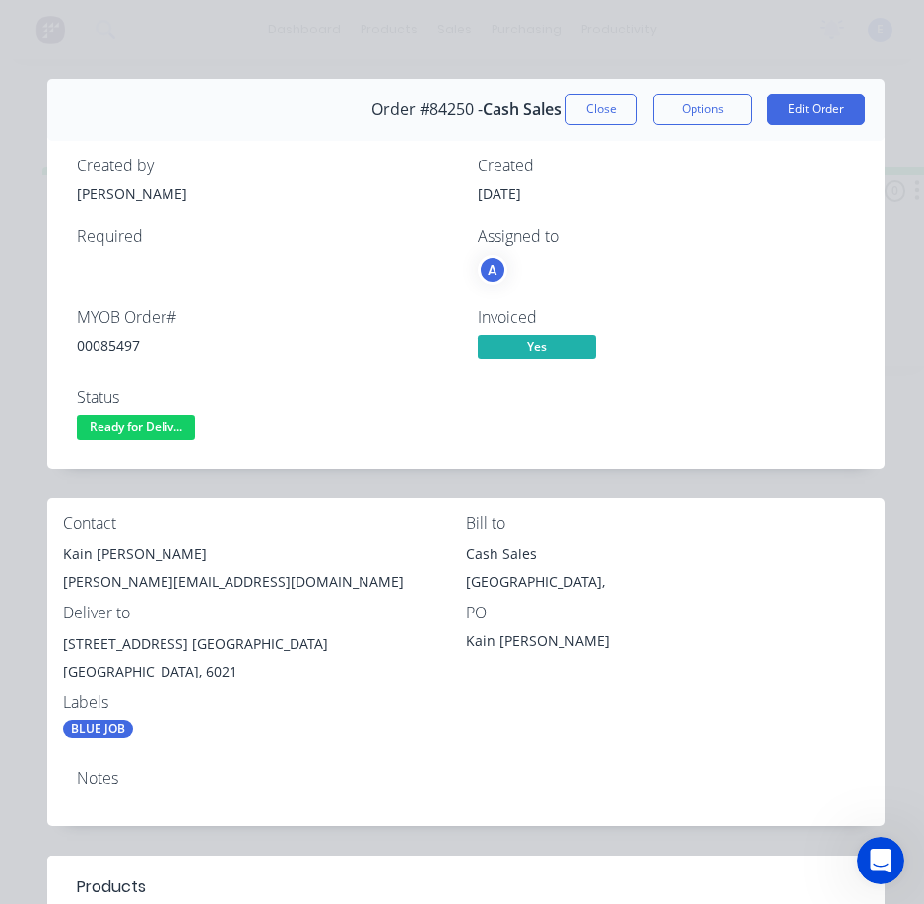
click at [99, 551] on div "Kain [PERSON_NAME]" at bounding box center [264, 555] width 403 height 28
click at [99, 550] on div "Kain [PERSON_NAME]" at bounding box center [264, 555] width 403 height 28
click at [99, 551] on div "Kain [PERSON_NAME]" at bounding box center [264, 555] width 403 height 28
click at [118, 587] on div "[PERSON_NAME][EMAIL_ADDRESS][DOMAIN_NAME]" at bounding box center [264, 583] width 403 height 28
click at [118, 585] on div "[PERSON_NAME][EMAIL_ADDRESS][DOMAIN_NAME]" at bounding box center [264, 583] width 403 height 28
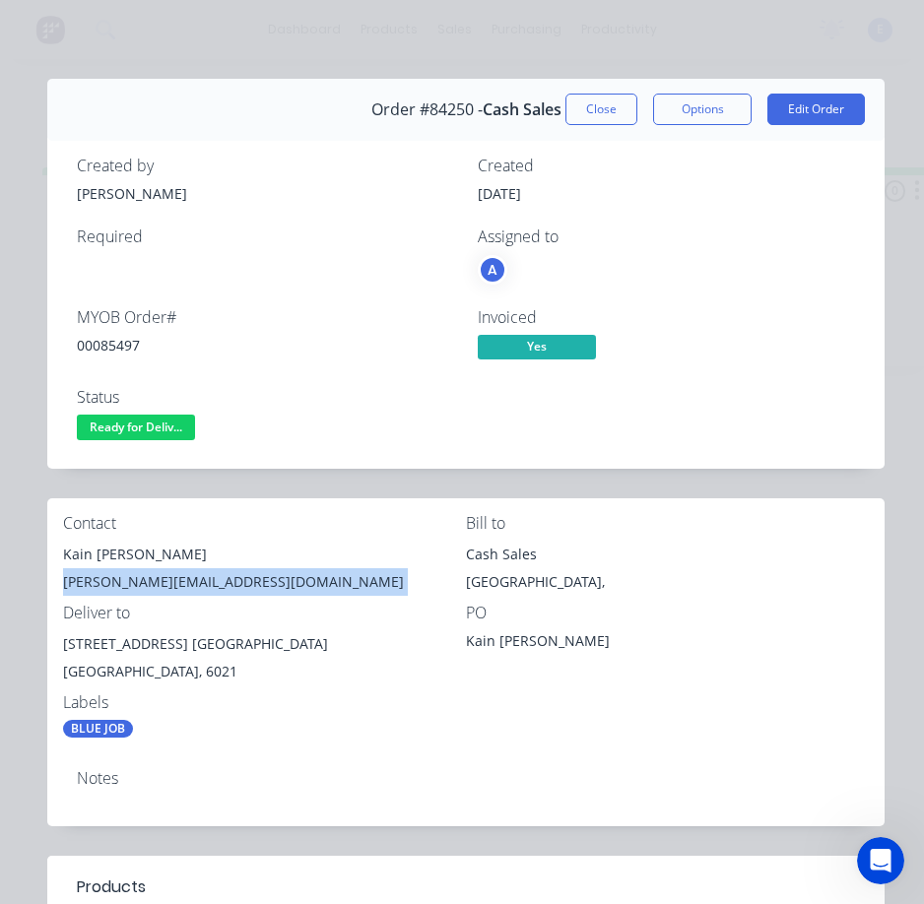
click at [119, 585] on div "[PERSON_NAME][EMAIL_ADDRESS][DOMAIN_NAME]" at bounding box center [264, 583] width 403 height 28
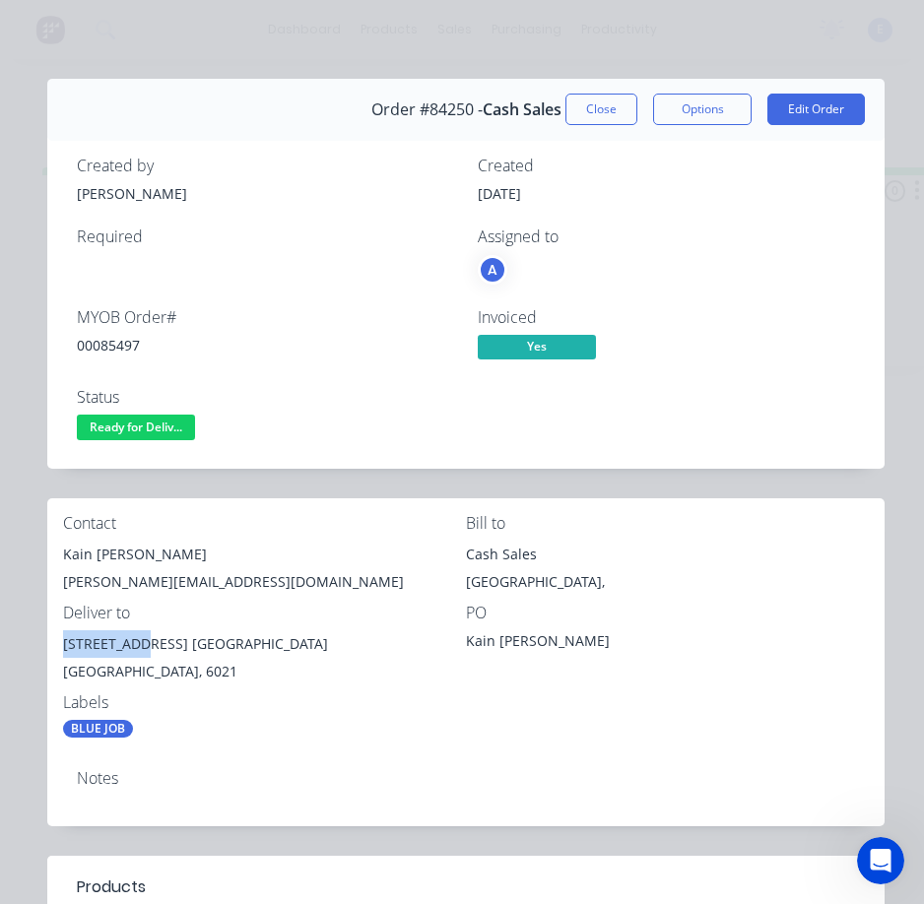
drag, startPoint x: 132, startPoint y: 643, endPoint x: 52, endPoint y: 639, distance: 79.9
click at [52, 639] on div "Contact Kain Glensor [EMAIL_ADDRESS][DOMAIN_NAME] Bill to Cash Sales [GEOGRAPHI…" at bounding box center [465, 627] width 837 height 256
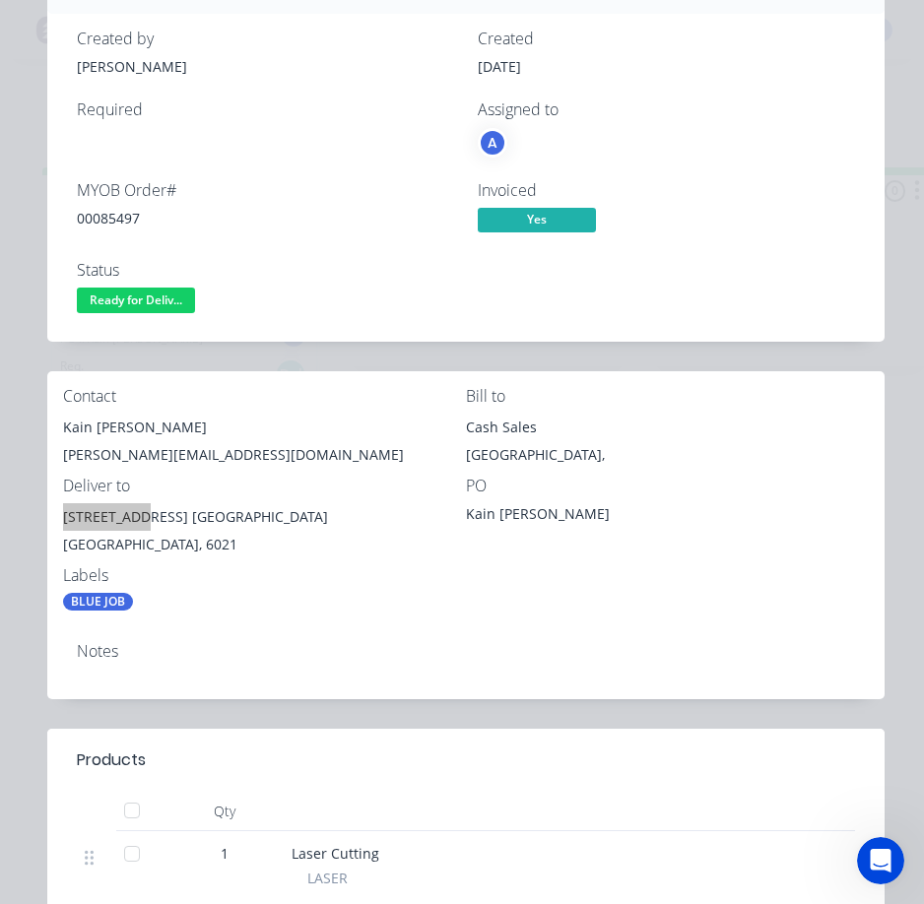
scroll to position [0, 0]
